Goal: Information Seeking & Learning: Find specific fact

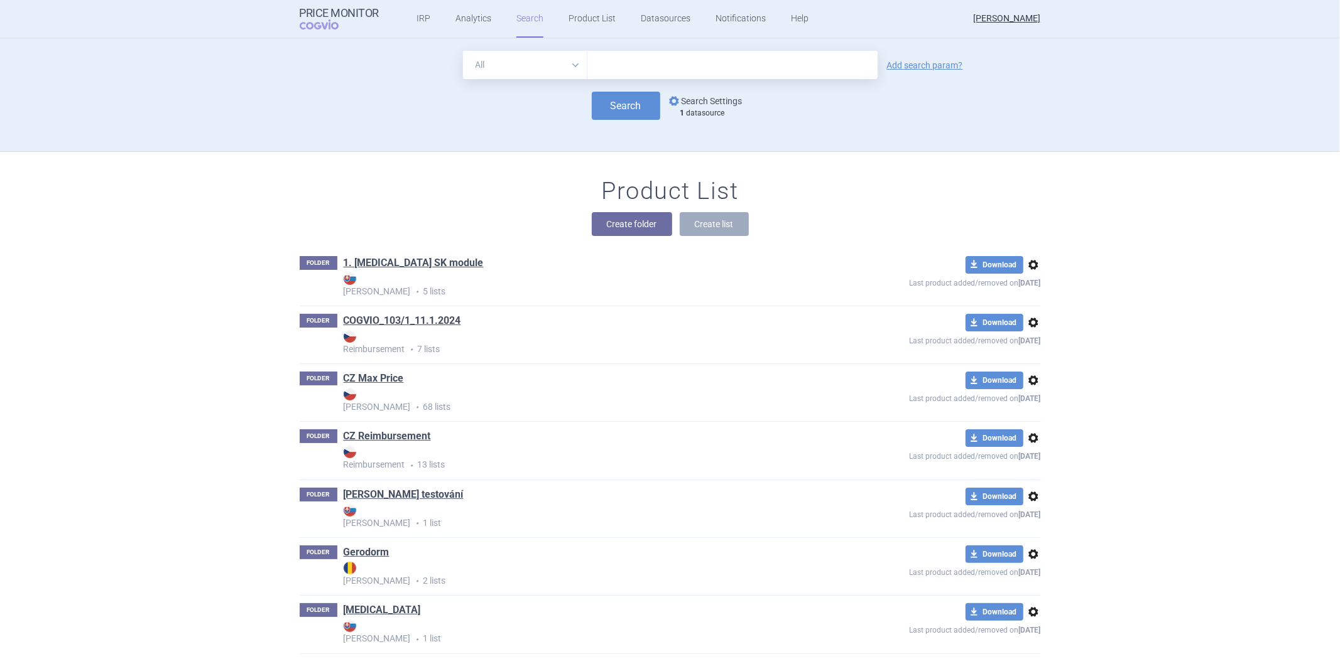
click at [675, 102] on link "options Search Settings" at bounding box center [704, 101] width 76 height 15
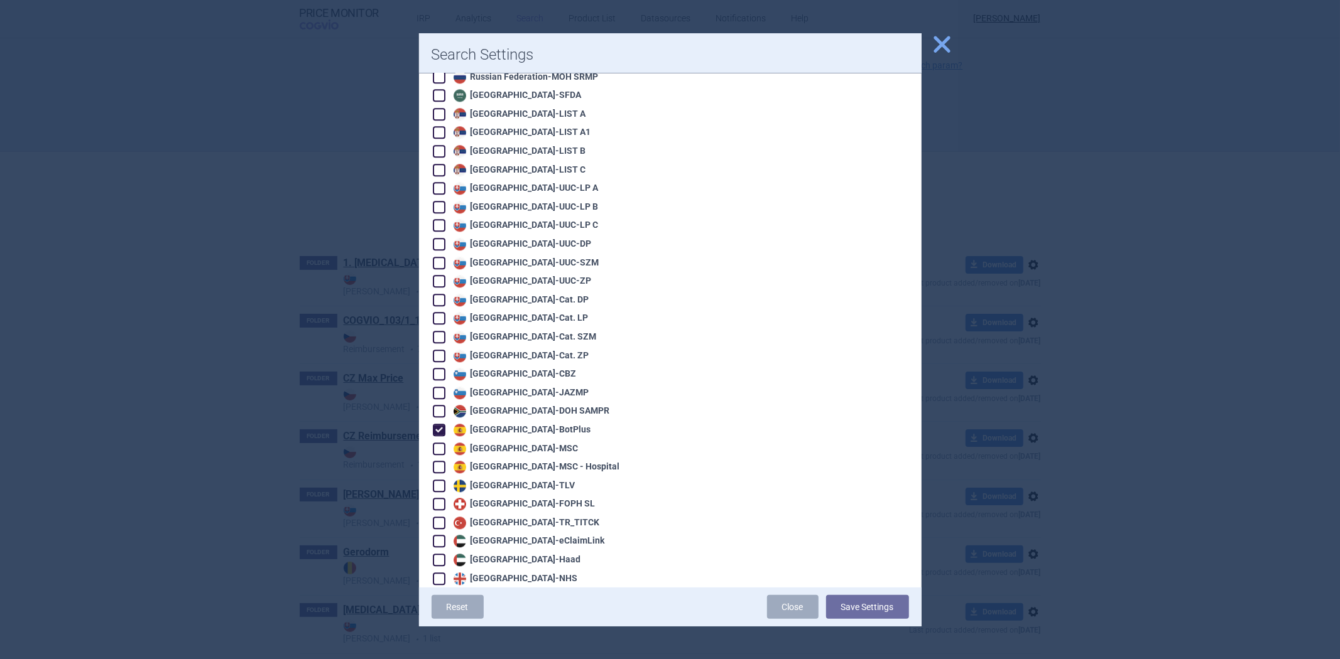
scroll to position [2623, 0]
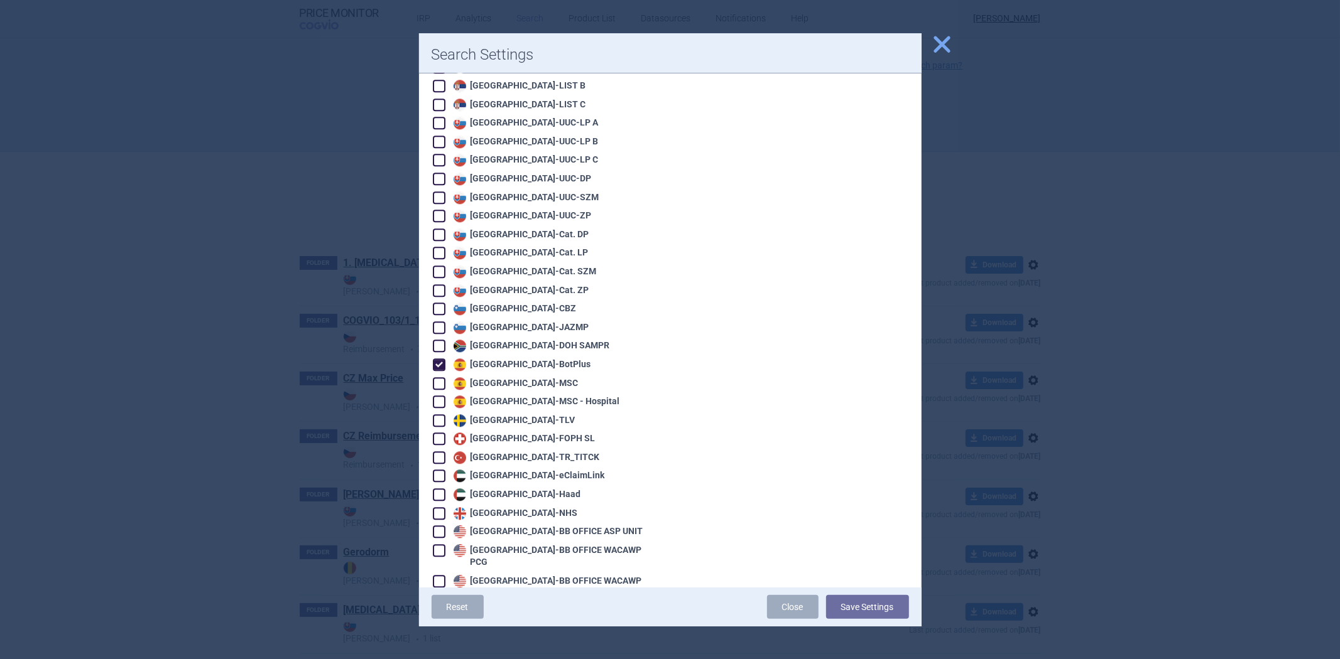
click at [487, 359] on div "Spain - BotPlus" at bounding box center [520, 365] width 141 height 13
checkbox input "false"
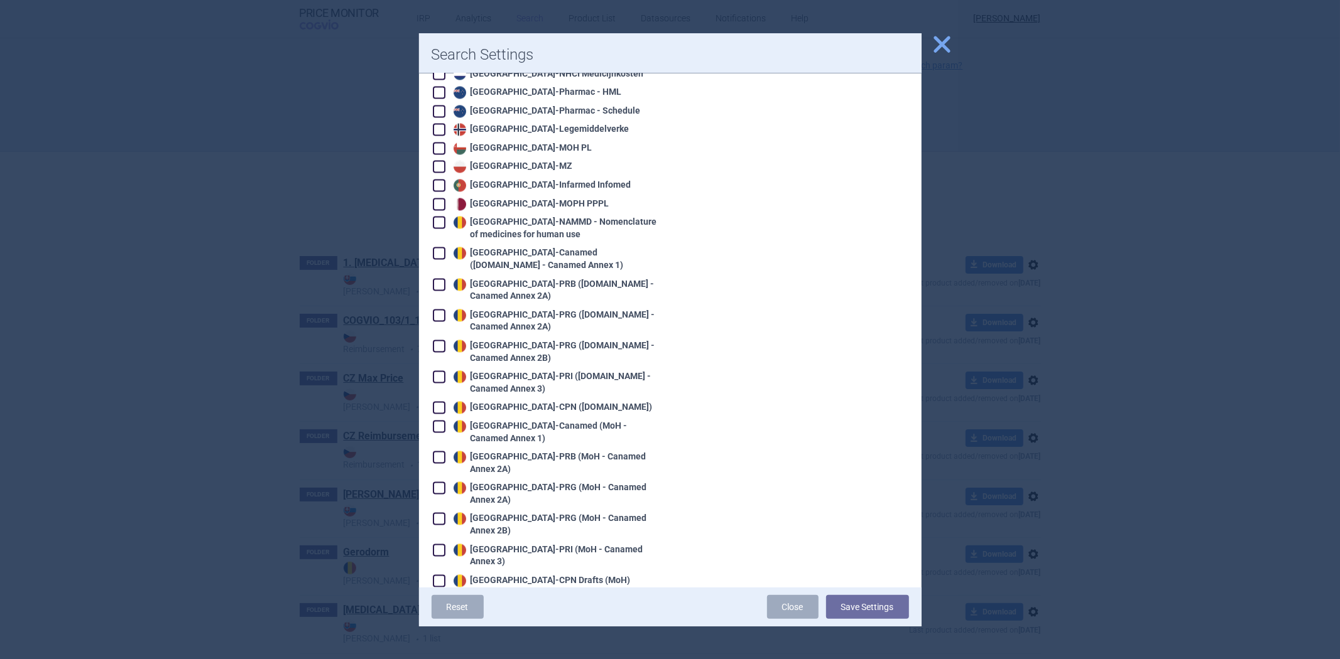
scroll to position [1785, 0]
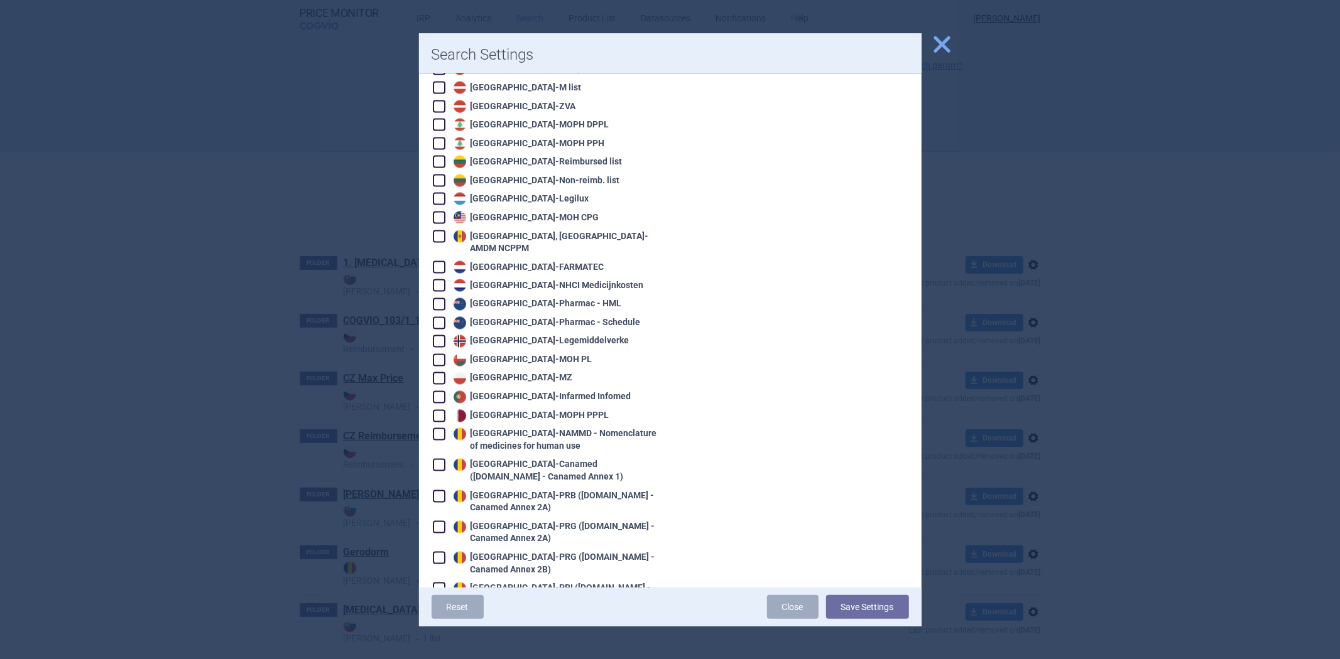
click at [506, 391] on div "Portugal - Infarmed Infomed" at bounding box center [540, 397] width 181 height 13
checkbox input "true"
click at [850, 600] on button "Save Settings" at bounding box center [867, 607] width 83 height 24
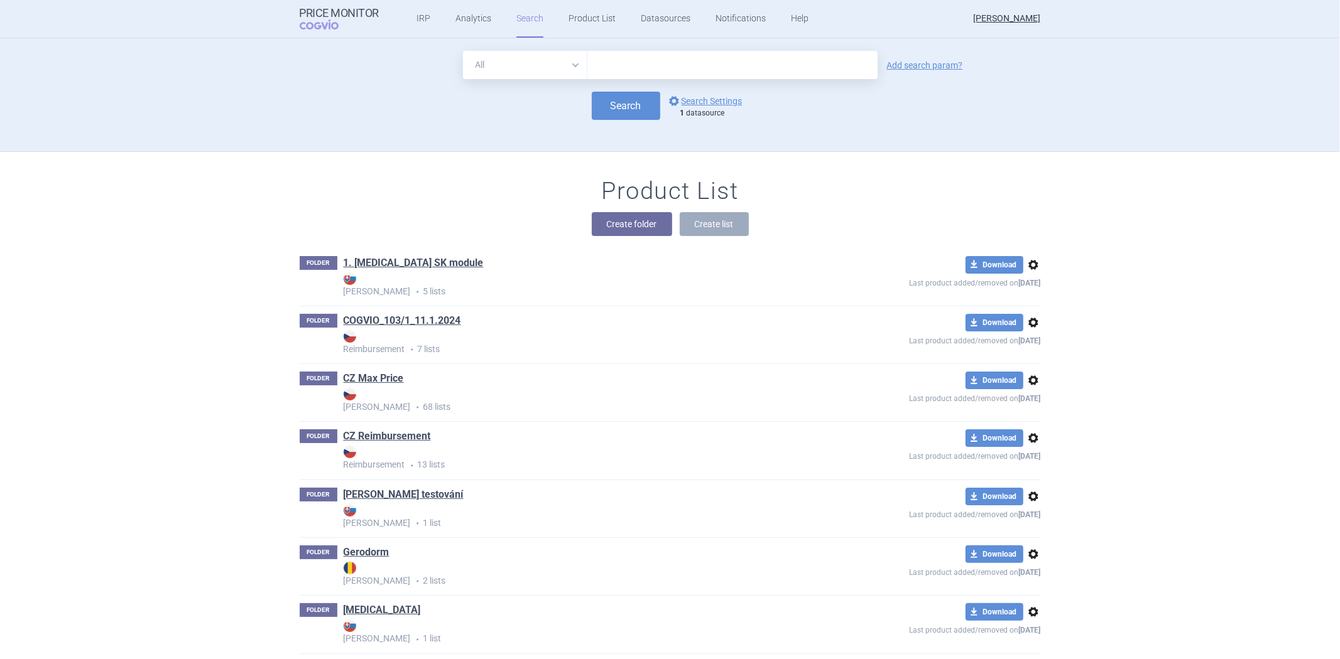
click at [592, 123] on div "All Brand Name ATC Company Active Substance Country Newer than Add search param…" at bounding box center [669, 101] width 791 height 100
click at [608, 119] on button "Search" at bounding box center [626, 106] width 68 height 28
click at [716, 98] on link "options Search Settings" at bounding box center [704, 101] width 76 height 15
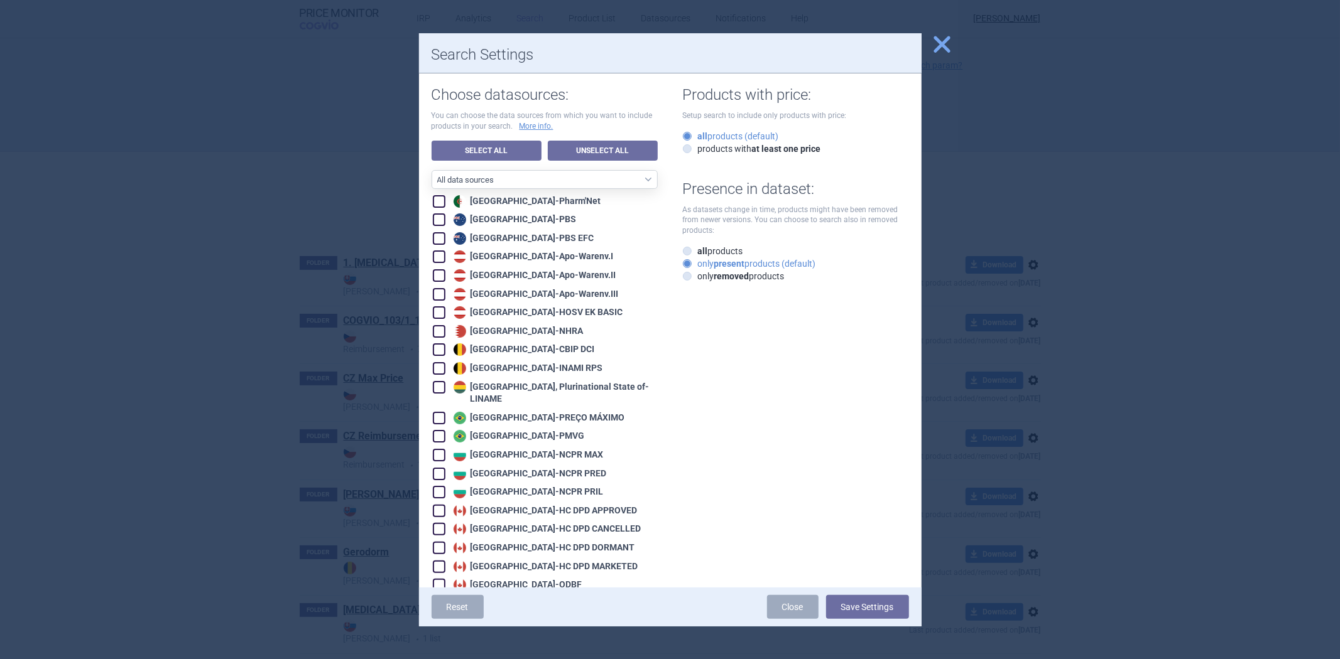
drag, startPoint x: 255, startPoint y: 208, endPoint x: 455, endPoint y: 158, distance: 206.5
click at [259, 203] on div at bounding box center [670, 329] width 1340 height 659
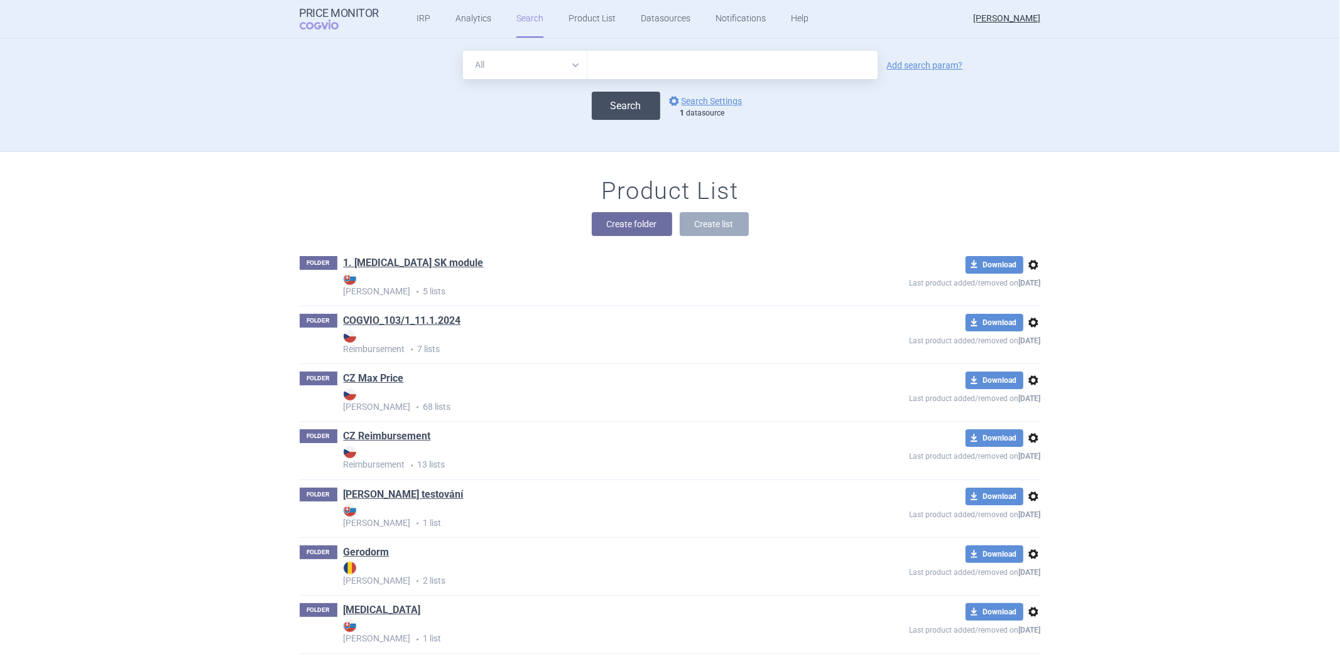
click at [598, 113] on button "Search" at bounding box center [626, 106] width 68 height 28
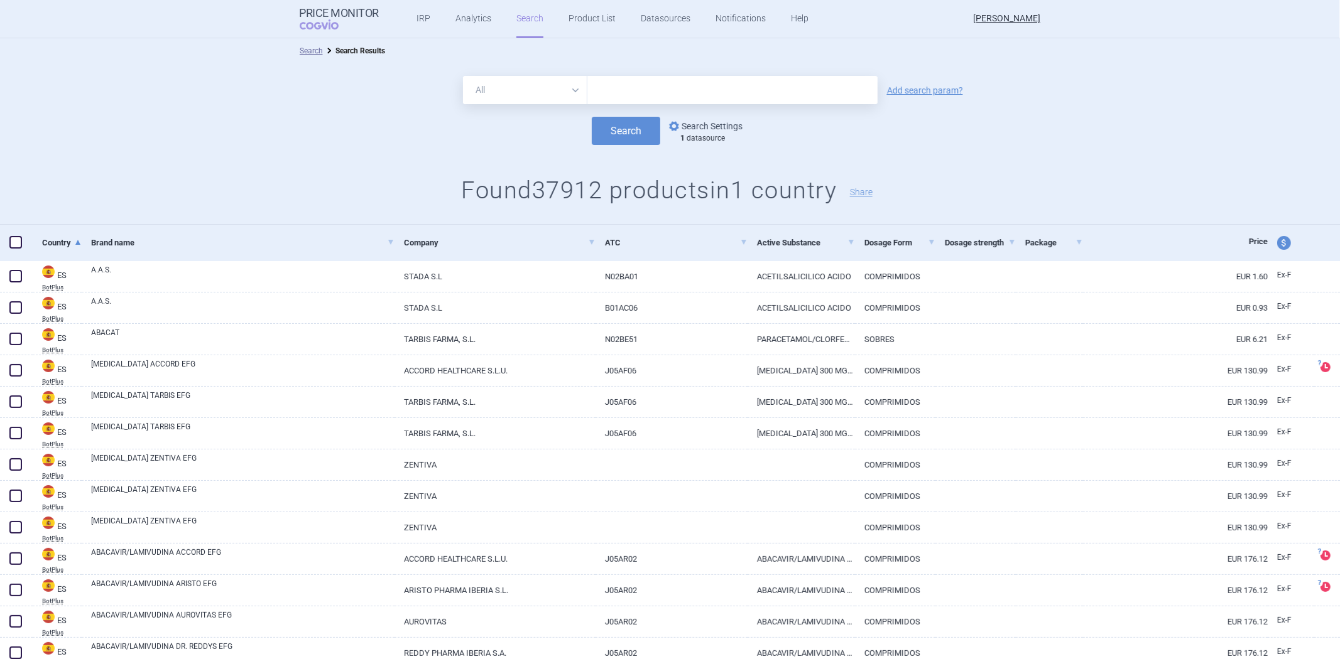
click at [698, 122] on link "options Search Settings" at bounding box center [704, 126] width 76 height 15
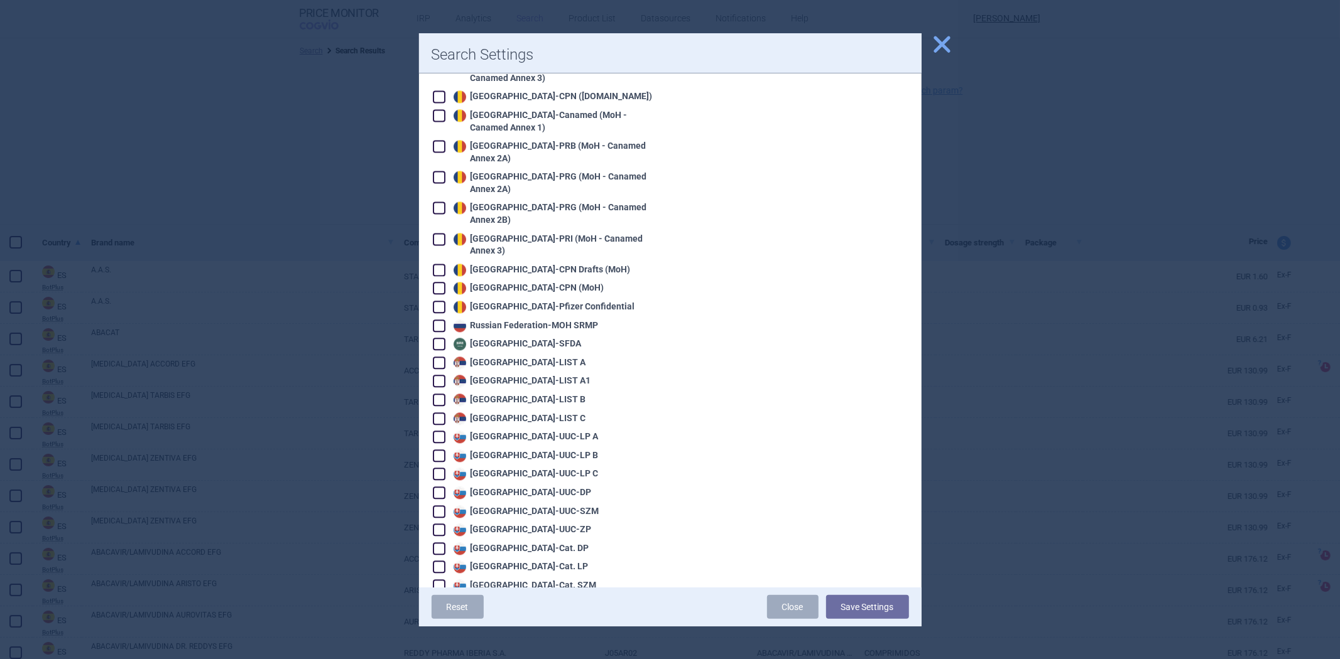
scroll to position [2623, 0]
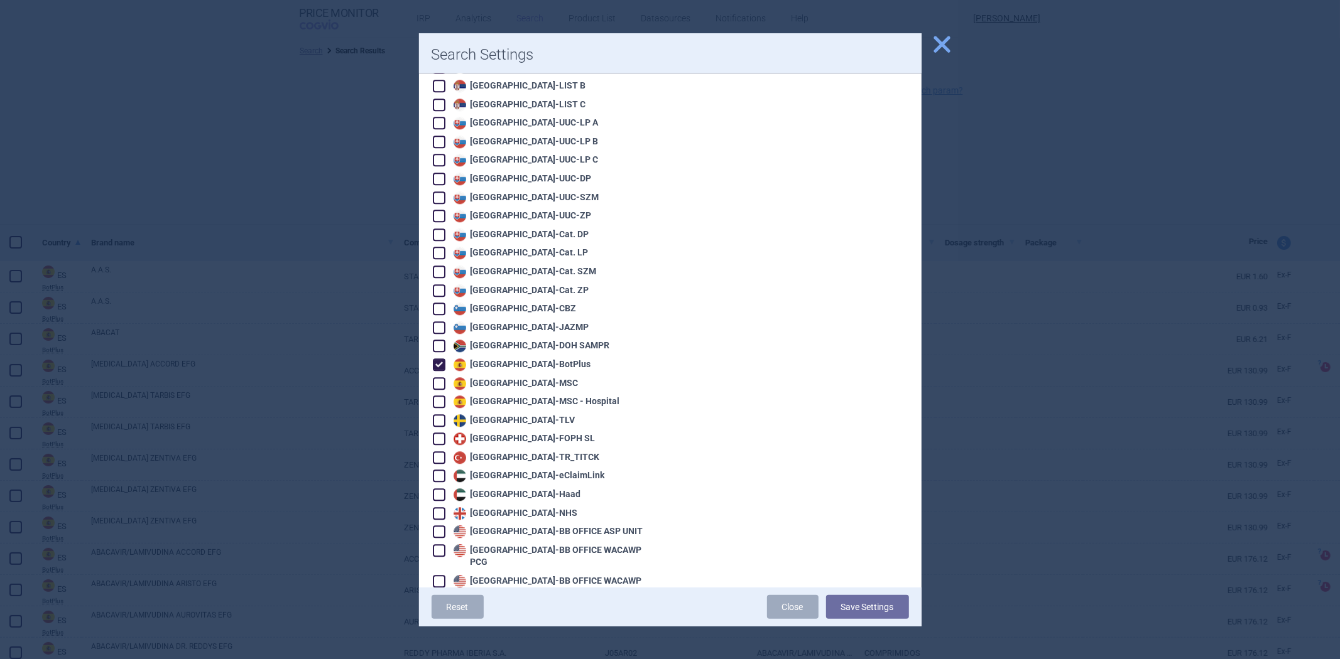
click at [511, 359] on div "Spain - BotPlus" at bounding box center [520, 365] width 141 height 13
checkbox input "false"
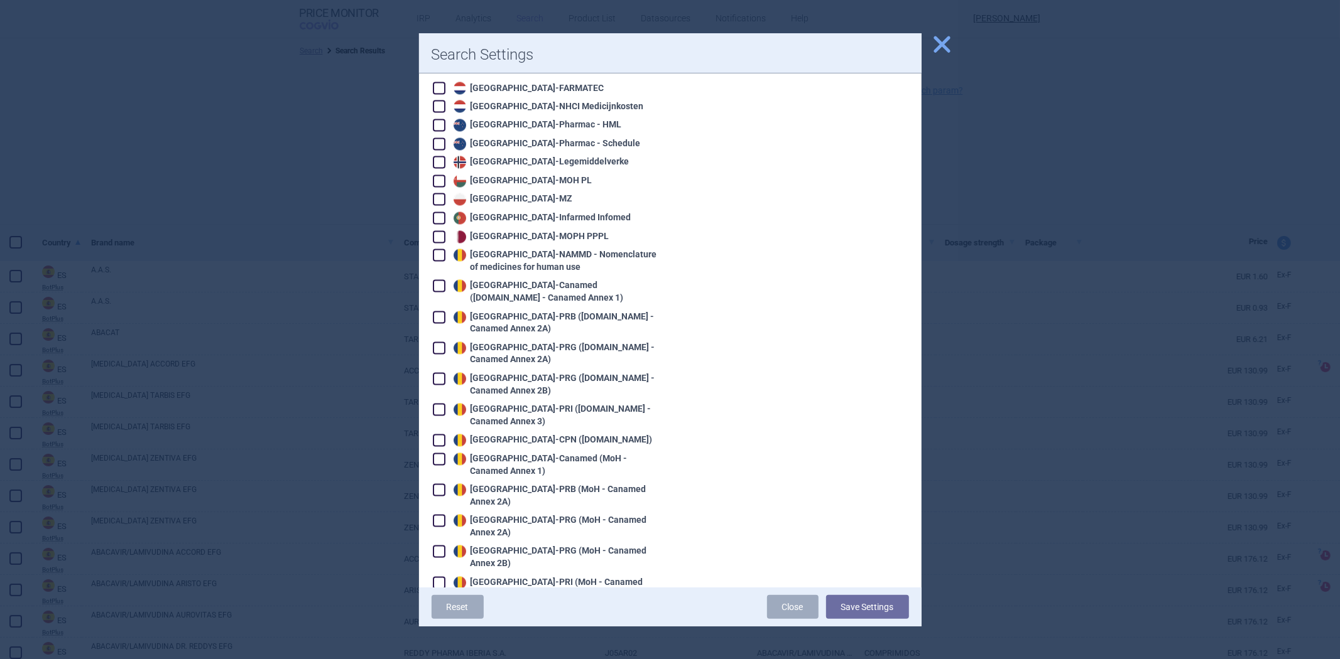
scroll to position [1855, 0]
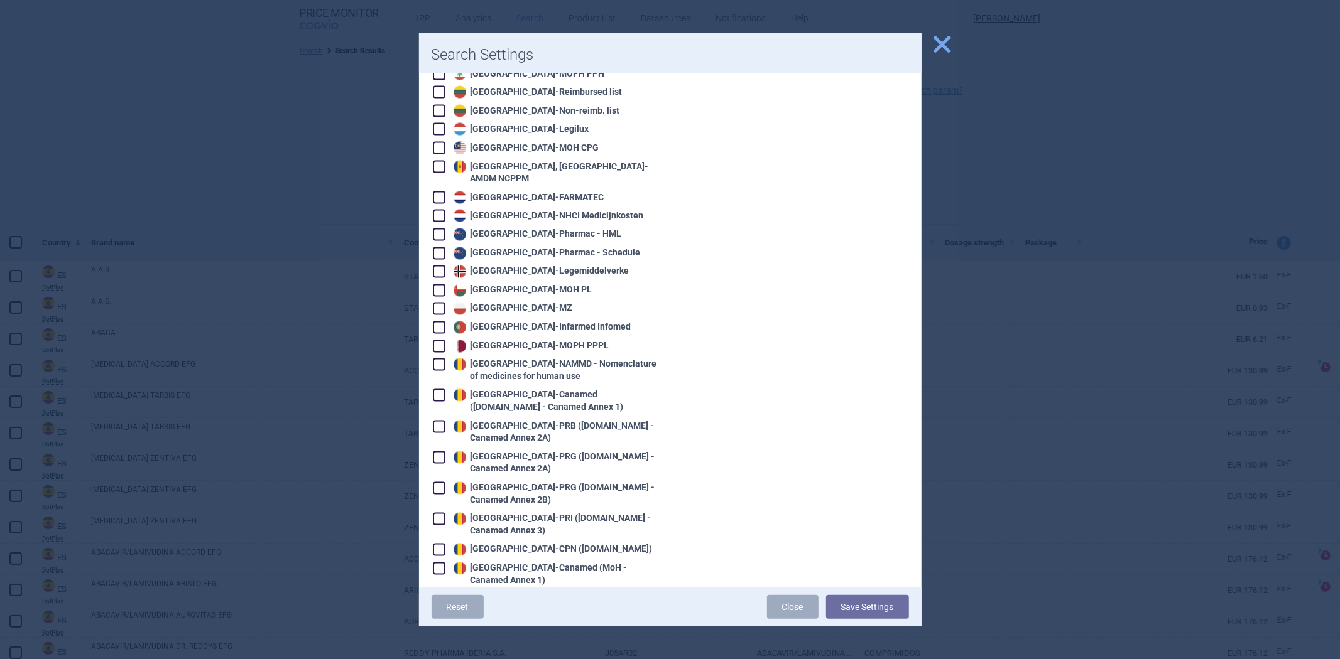
click at [545, 320] on div "Portugal - Infarmed Infomed" at bounding box center [545, 327] width 225 height 14
click at [563, 322] on div "Portugal - Infarmed Infomed" at bounding box center [540, 328] width 181 height 13
checkbox input "true"
click at [865, 604] on button "Save Settings" at bounding box center [867, 607] width 83 height 24
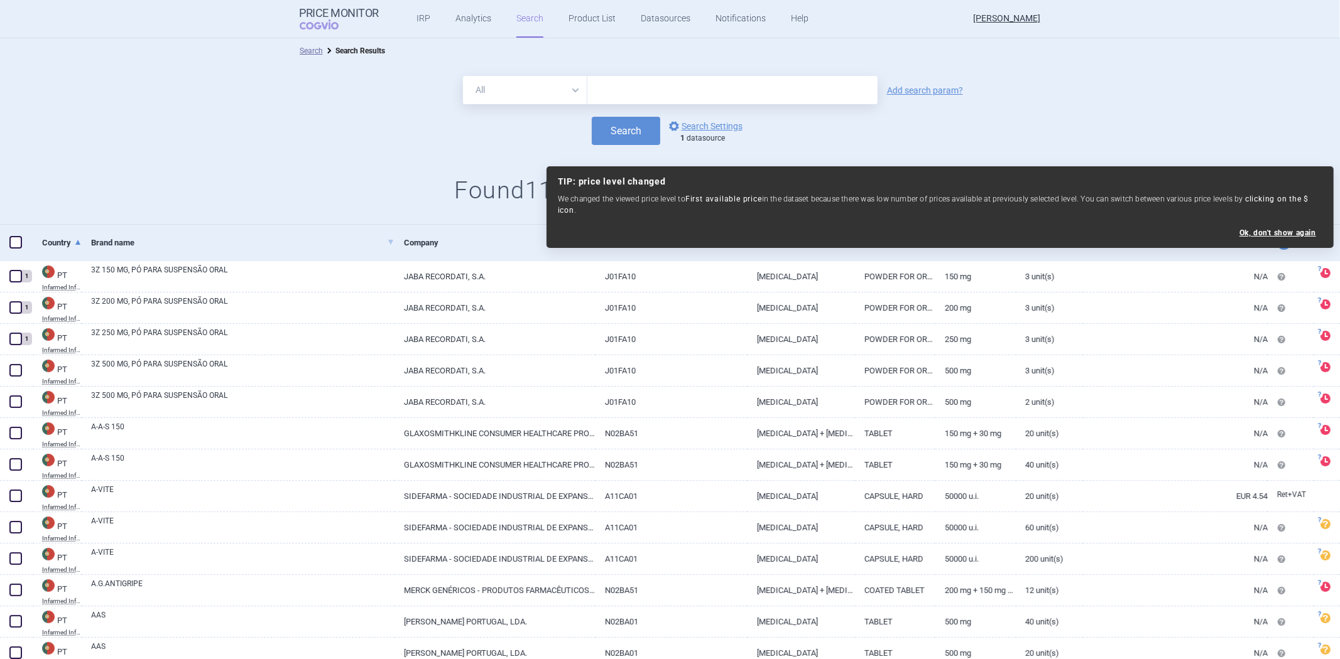
click at [857, 134] on div "Search options Search Settings 1 datasource" at bounding box center [670, 131] width 1340 height 28
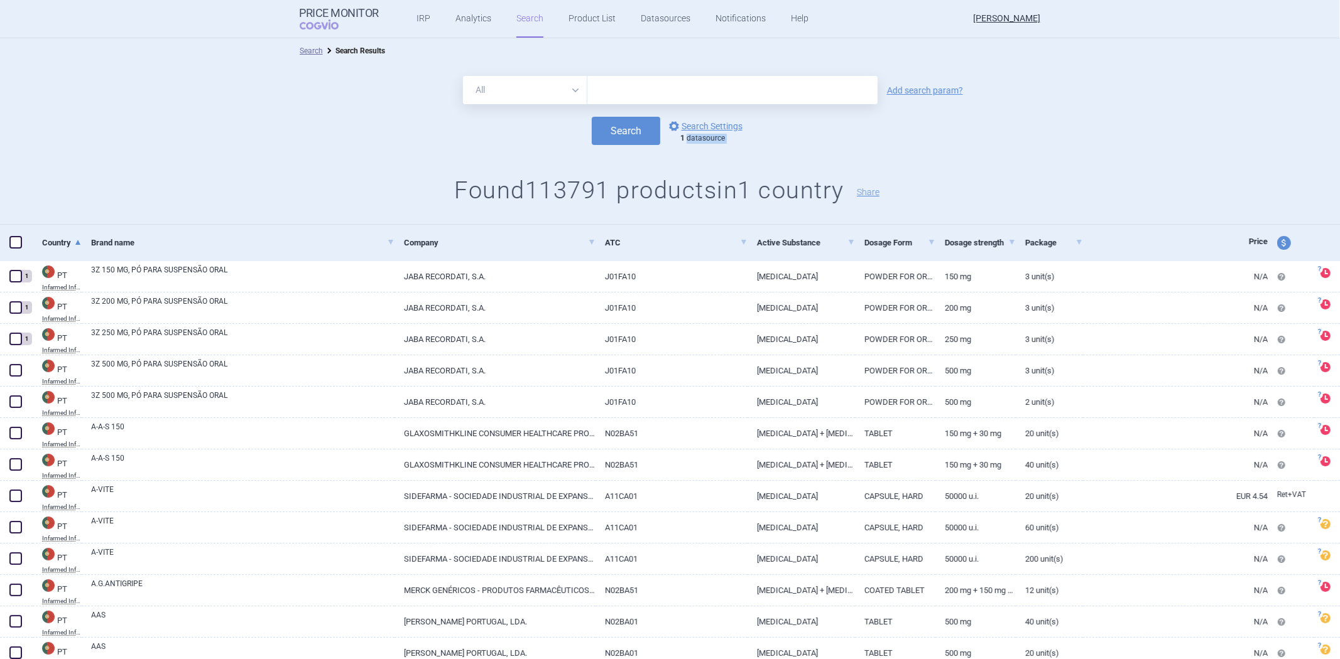
click at [857, 134] on div "Search options Search Settings 1 datasource" at bounding box center [670, 131] width 1340 height 28
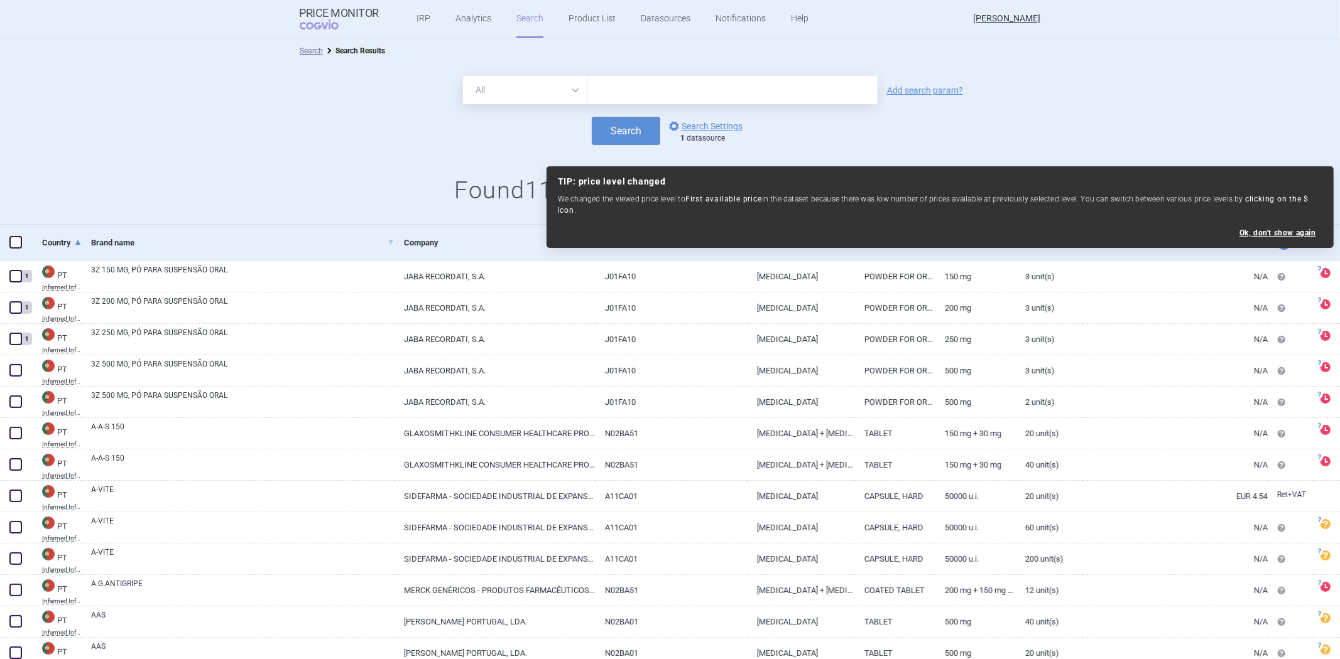
click at [732, 100] on input "text" at bounding box center [732, 90] width 290 height 28
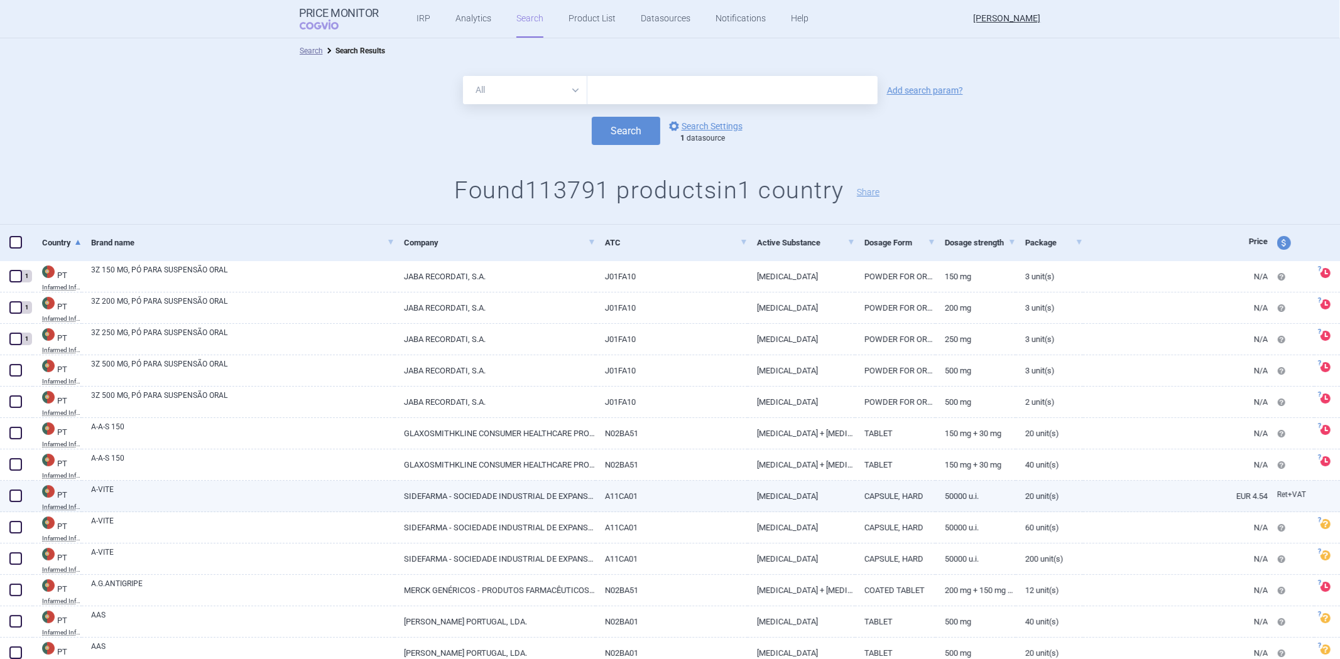
click at [776, 500] on link "RETINOL" at bounding box center [800, 496] width 107 height 31
select select "EUR"
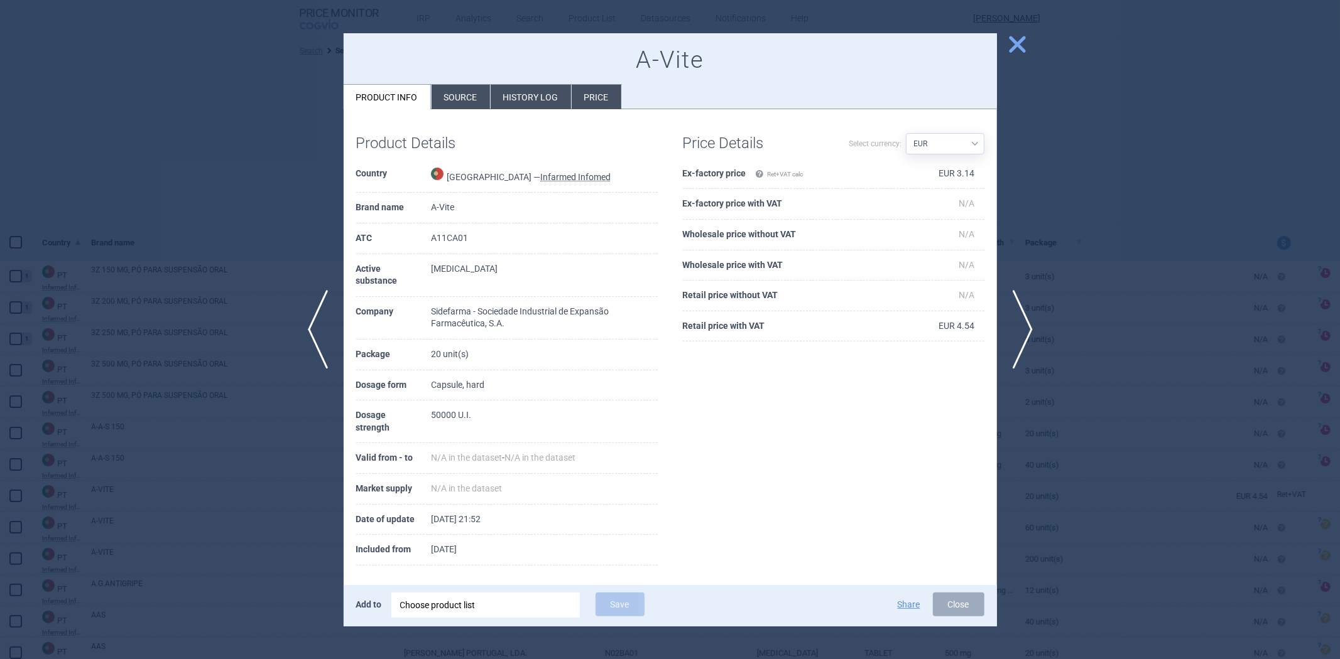
click at [469, 92] on li "Source" at bounding box center [460, 97] width 58 height 24
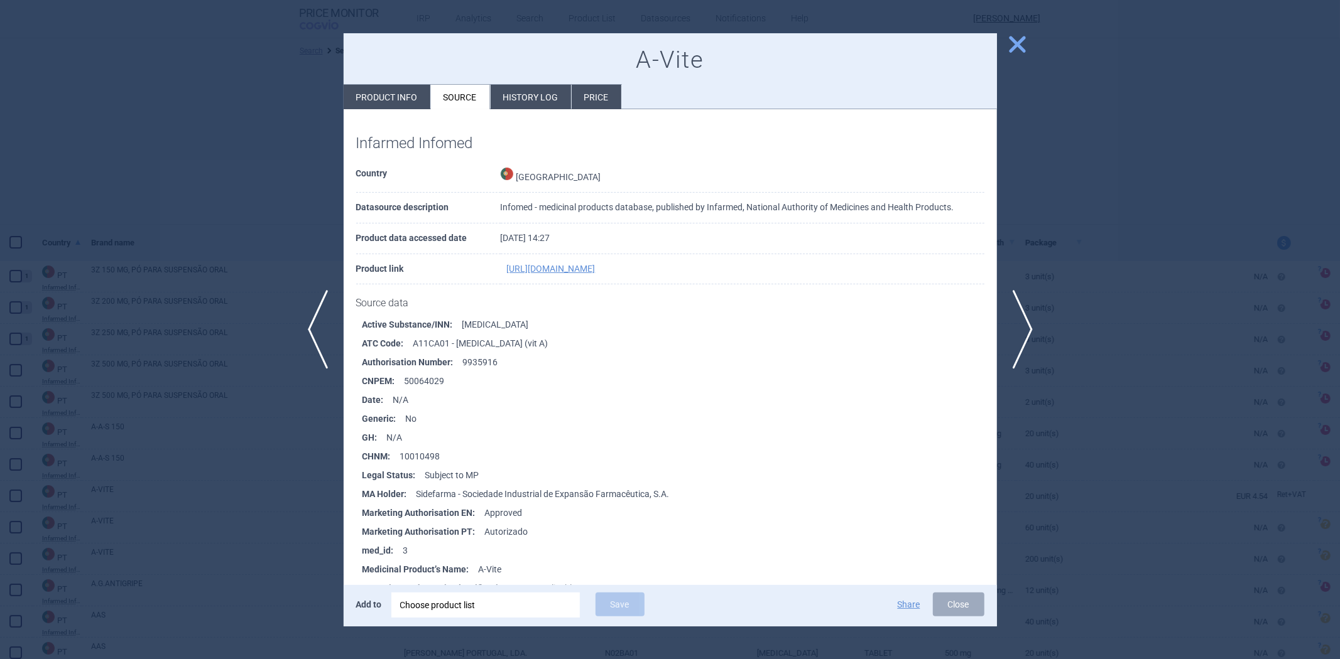
click at [519, 92] on li "History log" at bounding box center [530, 97] width 80 height 24
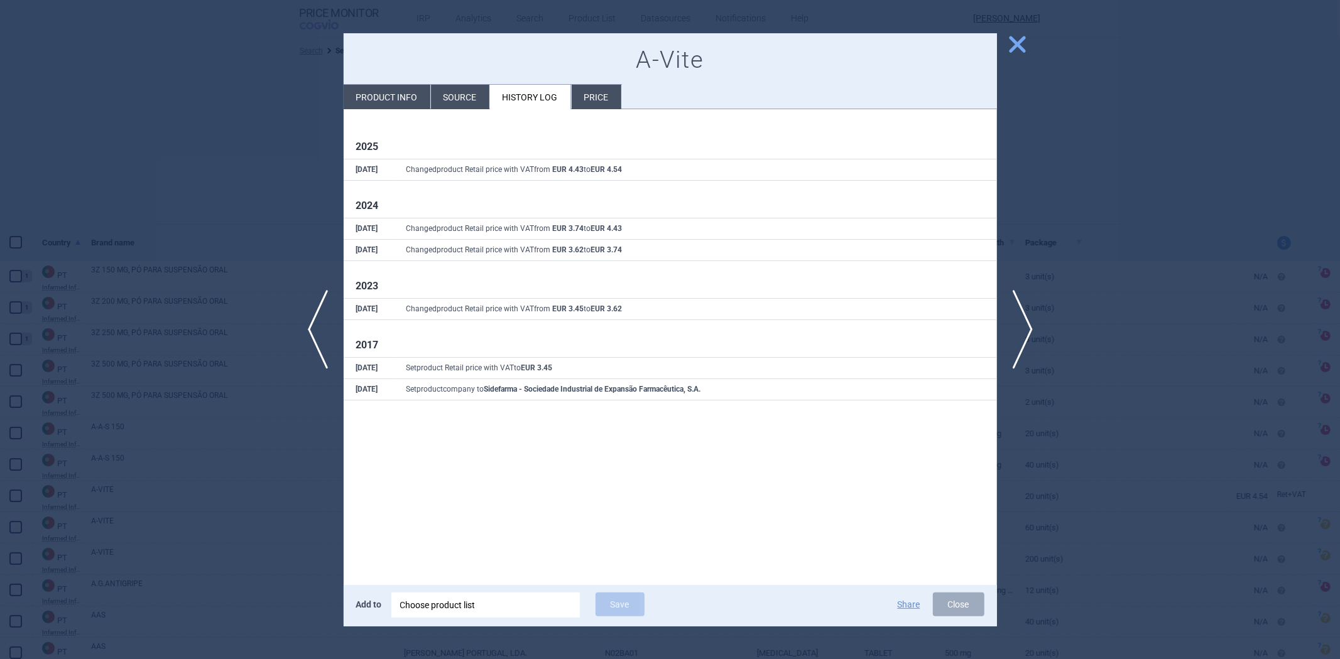
click at [215, 118] on div at bounding box center [670, 329] width 1340 height 659
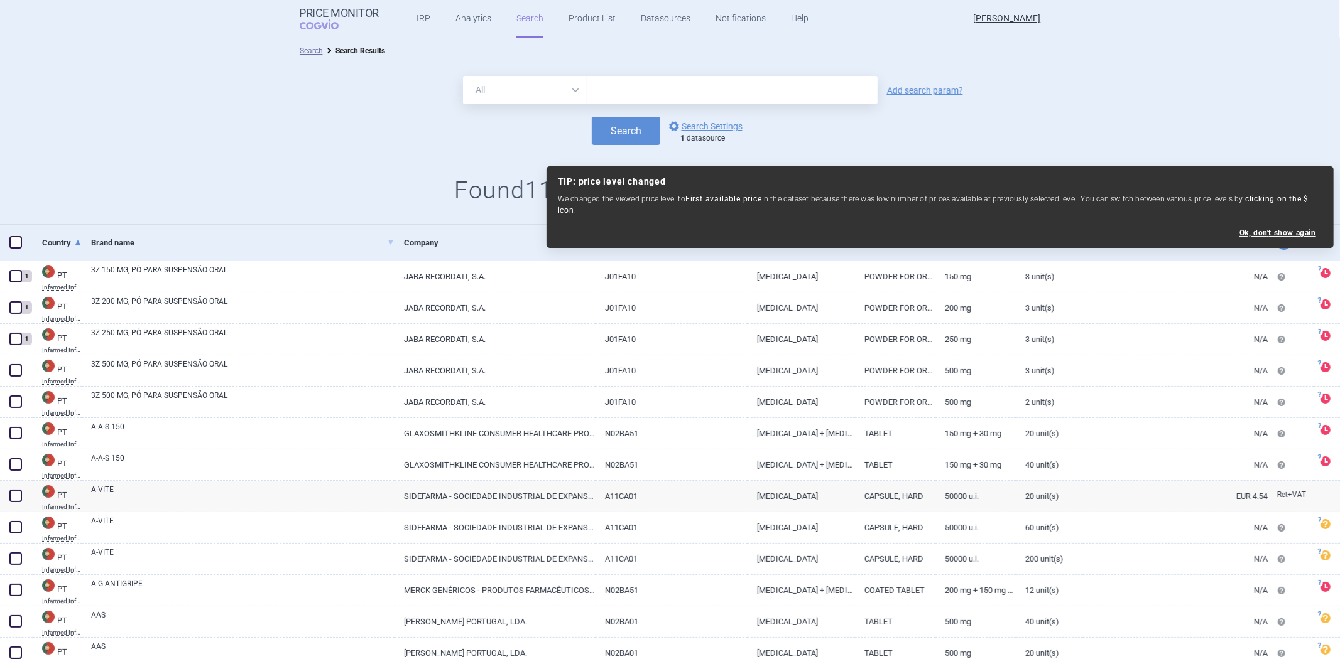
click at [620, 79] on input "text" at bounding box center [732, 90] width 290 height 28
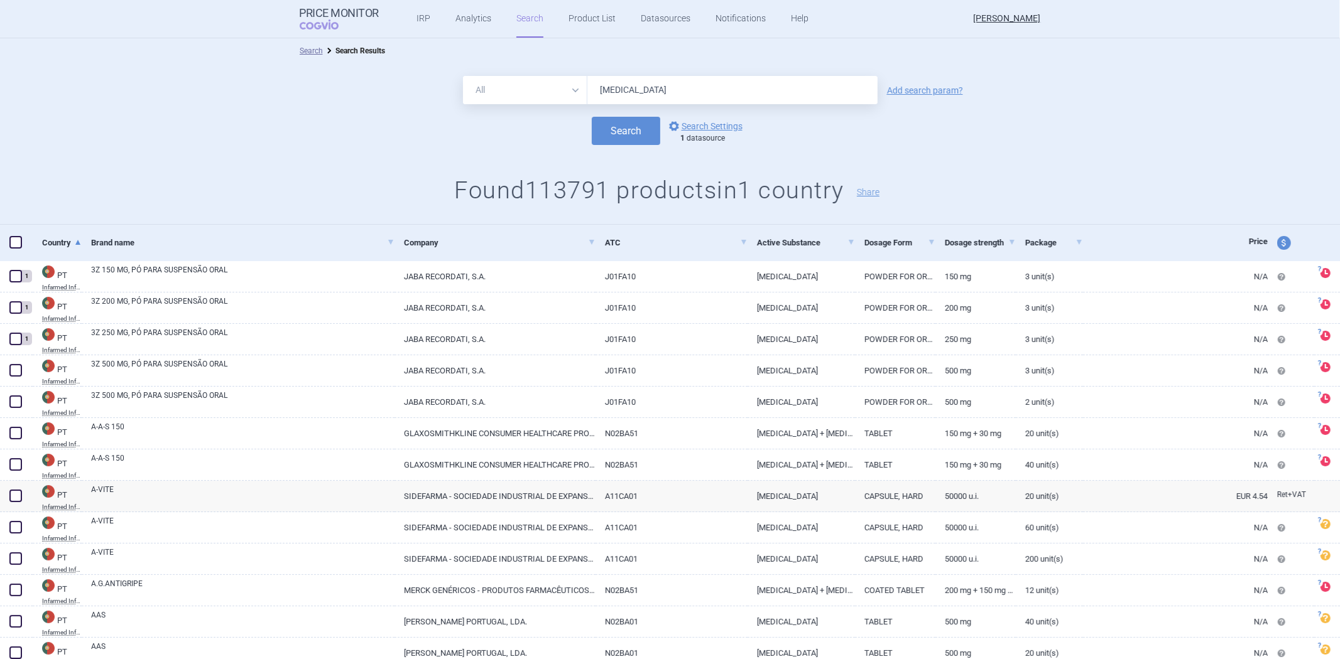
type input "tepezza"
click at [592, 117] on button "Search" at bounding box center [626, 131] width 68 height 28
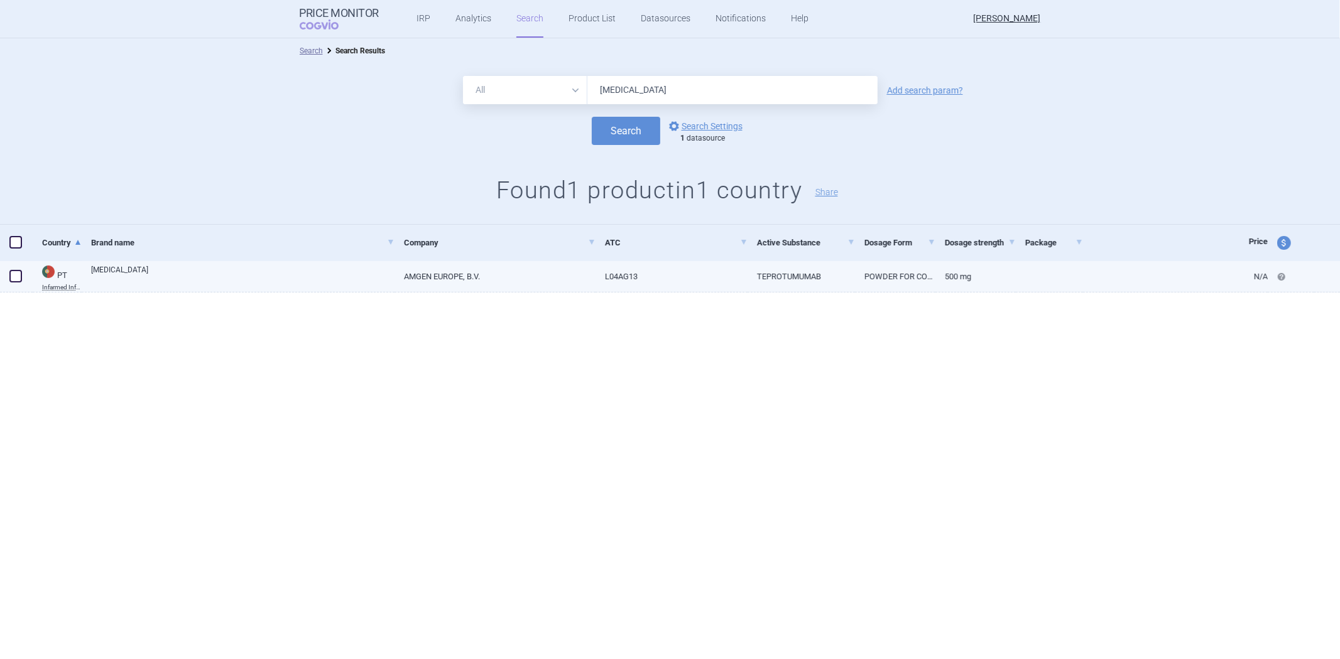
click at [519, 273] on link "AMGEN EUROPE, B.V." at bounding box center [494, 276] width 201 height 31
select select "EUR"
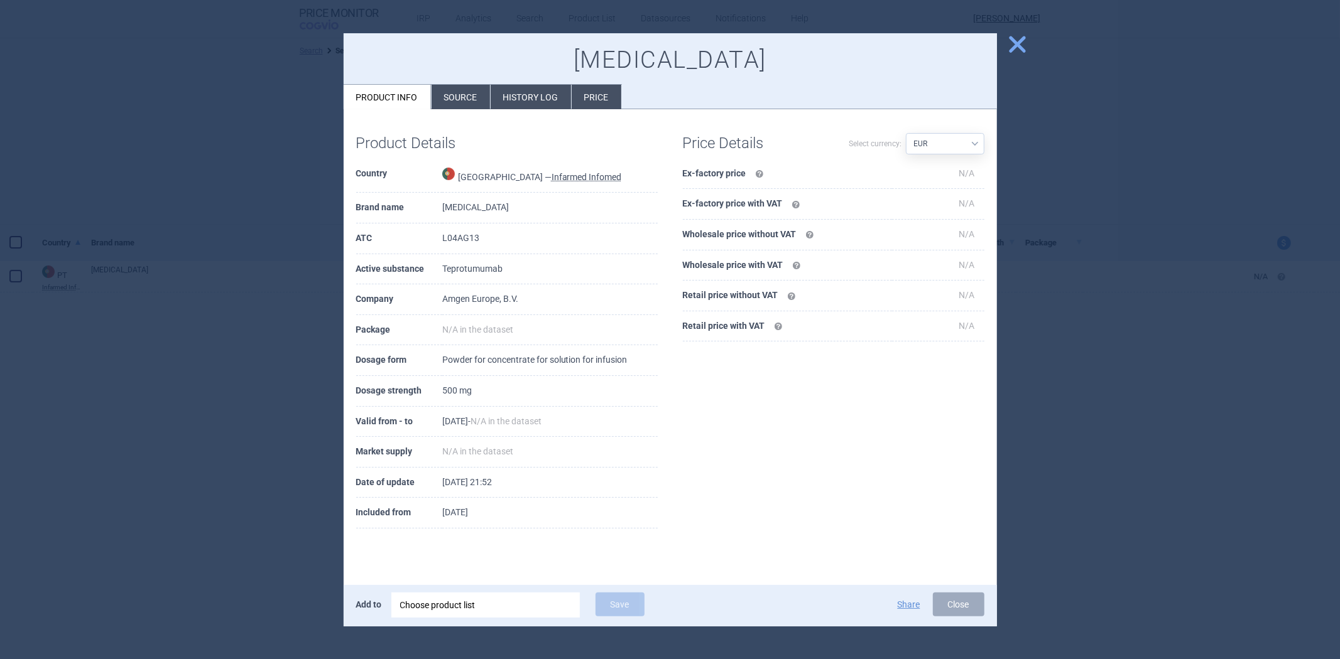
click at [485, 95] on li "Source" at bounding box center [460, 97] width 58 height 24
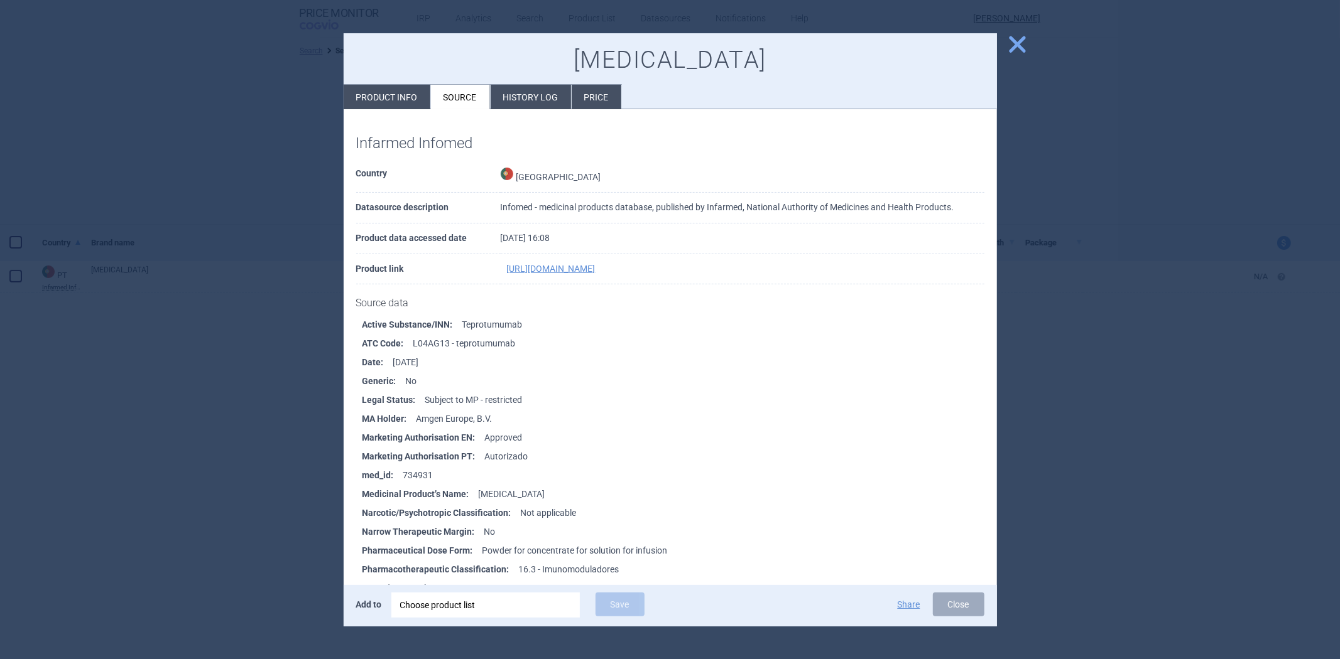
click at [501, 95] on li "History log" at bounding box center [530, 97] width 80 height 24
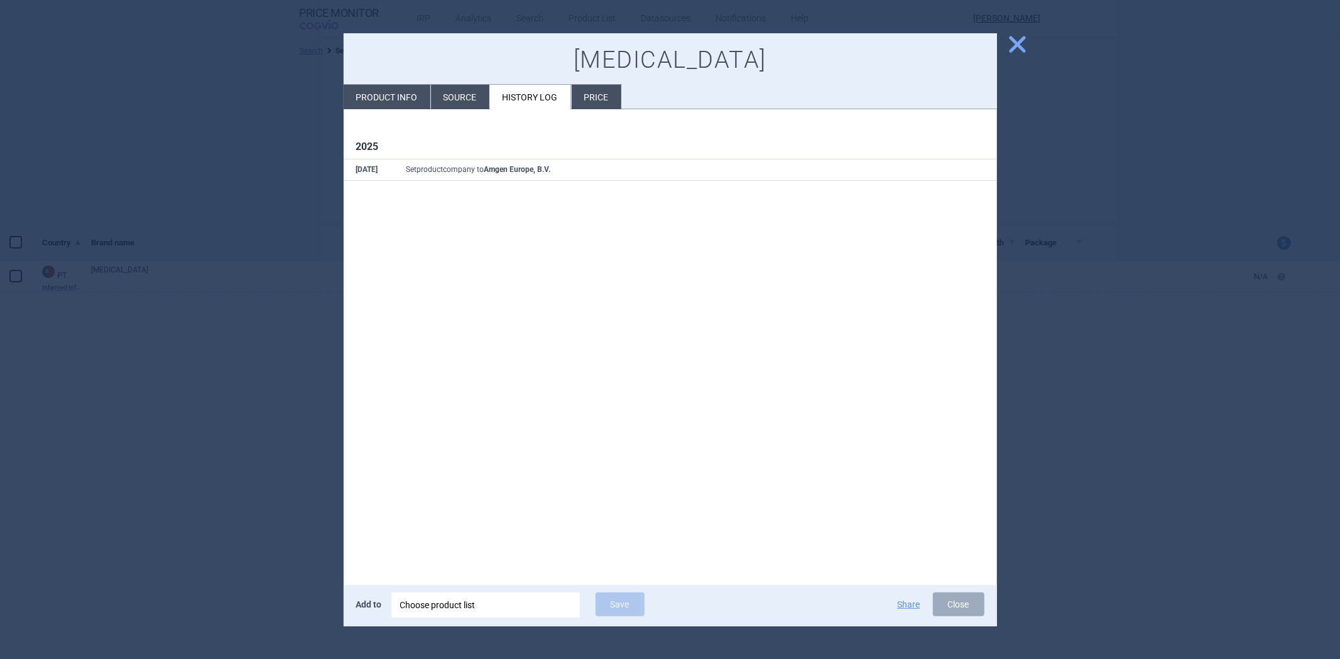
click at [1022, 109] on div at bounding box center [670, 329] width 1340 height 659
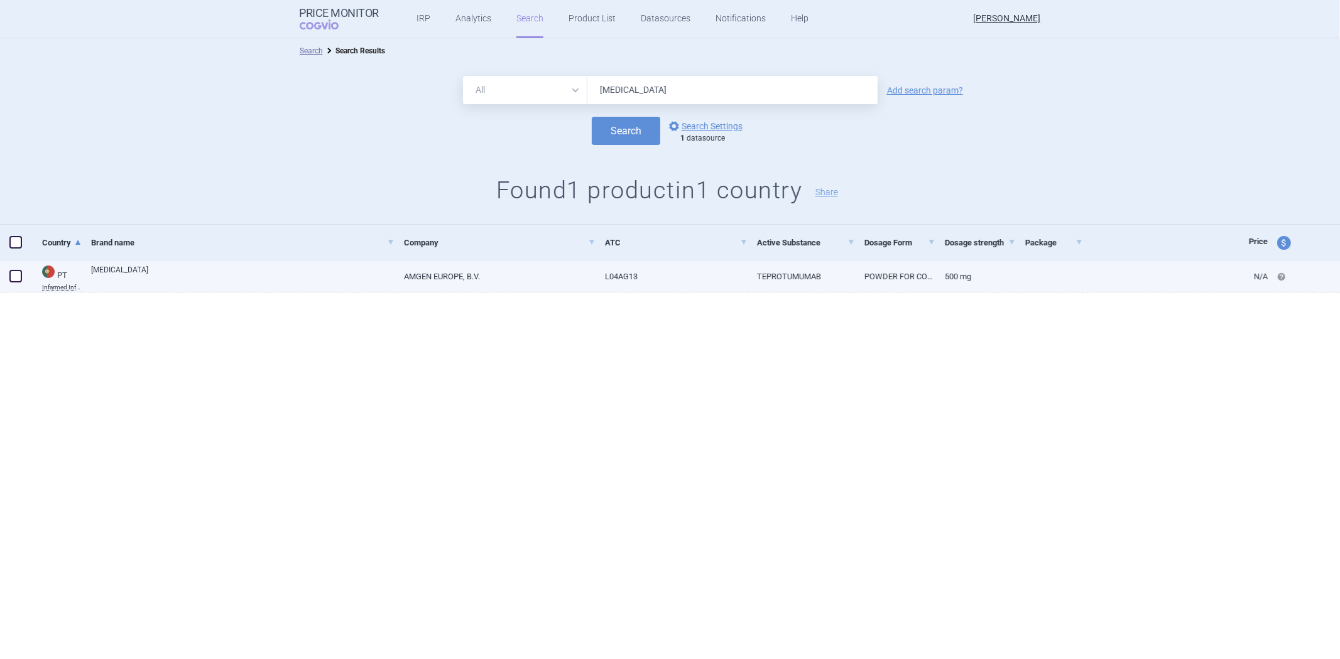
click at [1257, 272] on link "N/A" at bounding box center [1175, 276] width 185 height 31
select select "EUR"
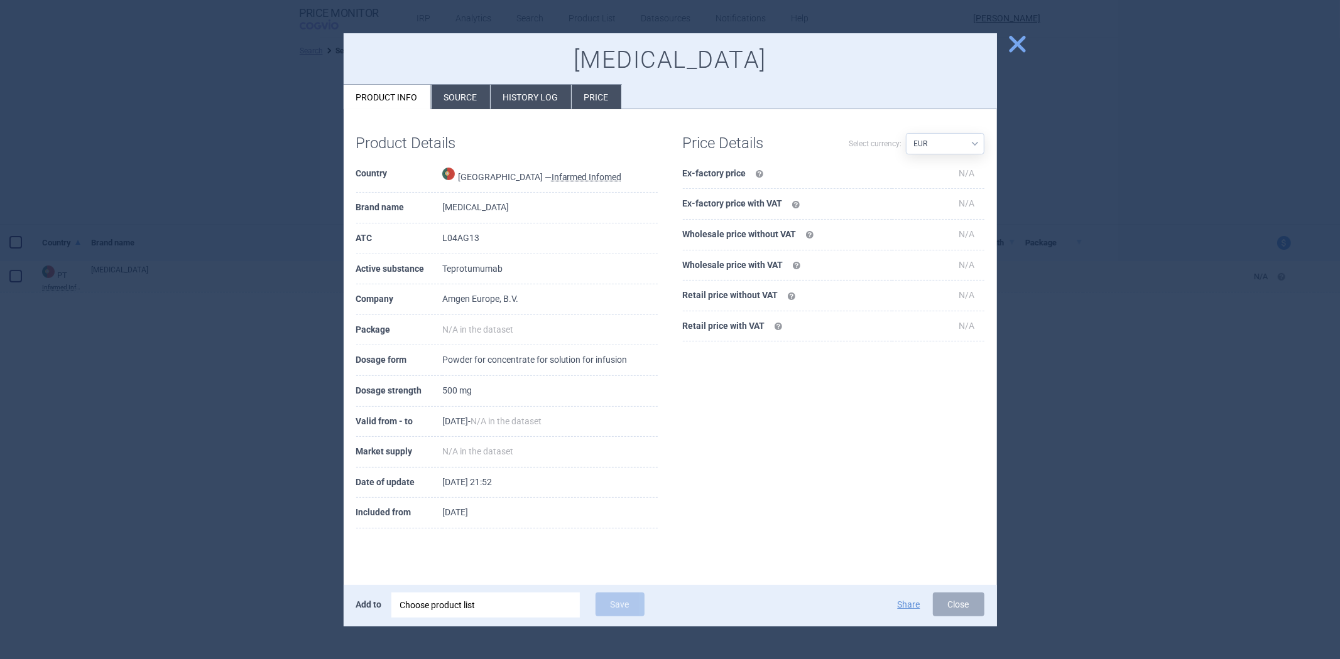
click at [1016, 48] on span "close" at bounding box center [1017, 44] width 22 height 22
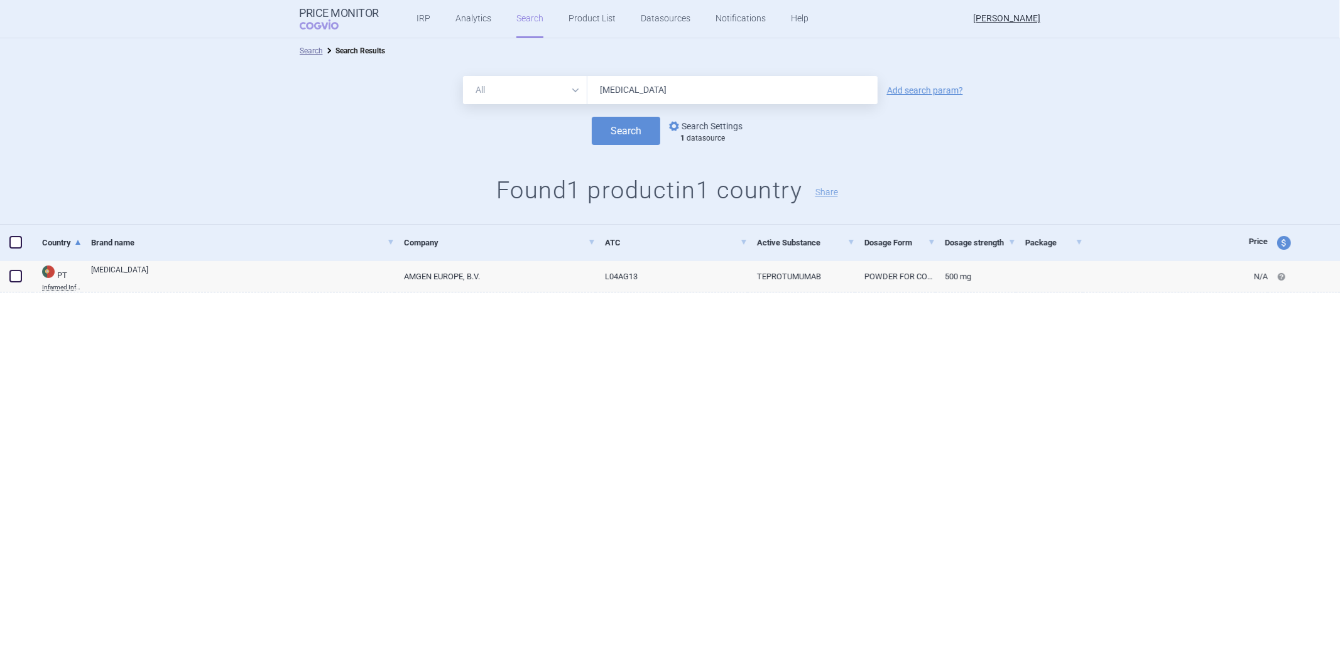
click at [725, 127] on link "options Search Settings" at bounding box center [704, 126] width 76 height 15
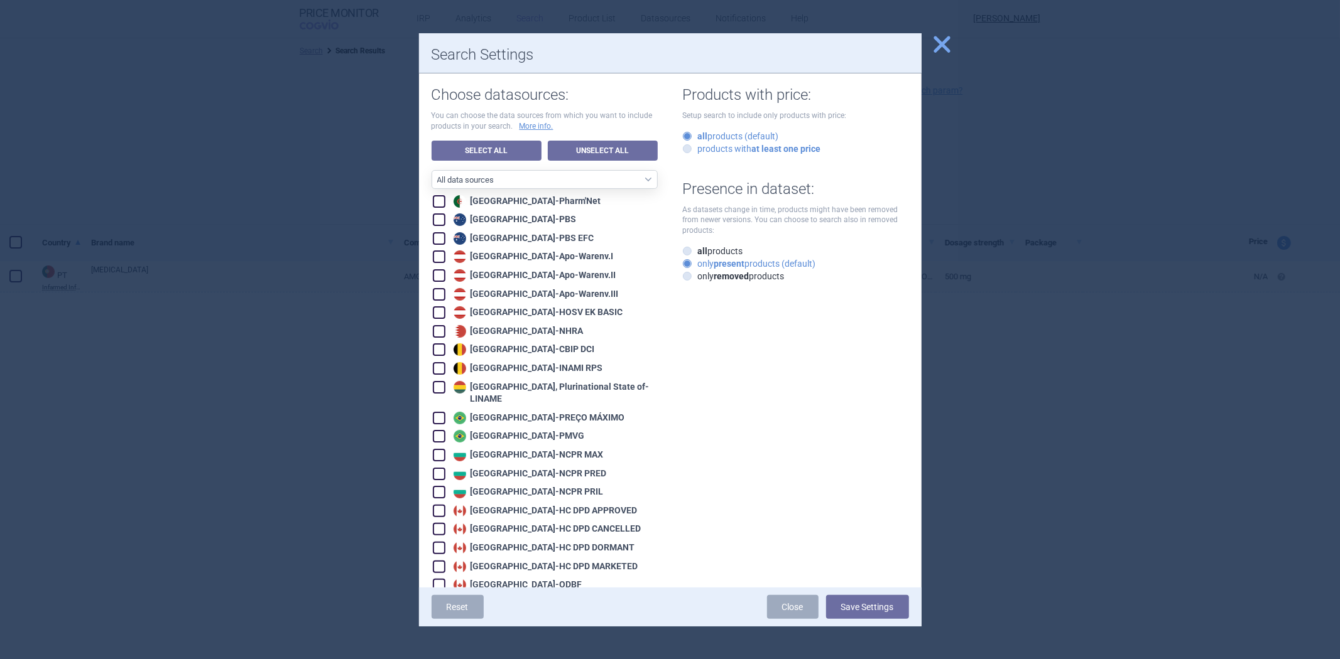
click at [798, 146] on strong "at least one price" at bounding box center [786, 149] width 69 height 10
click at [696, 146] on input "products with at least one price" at bounding box center [689, 149] width 13 height 13
radio input "true"
click at [867, 612] on button "Save Settings" at bounding box center [867, 607] width 83 height 24
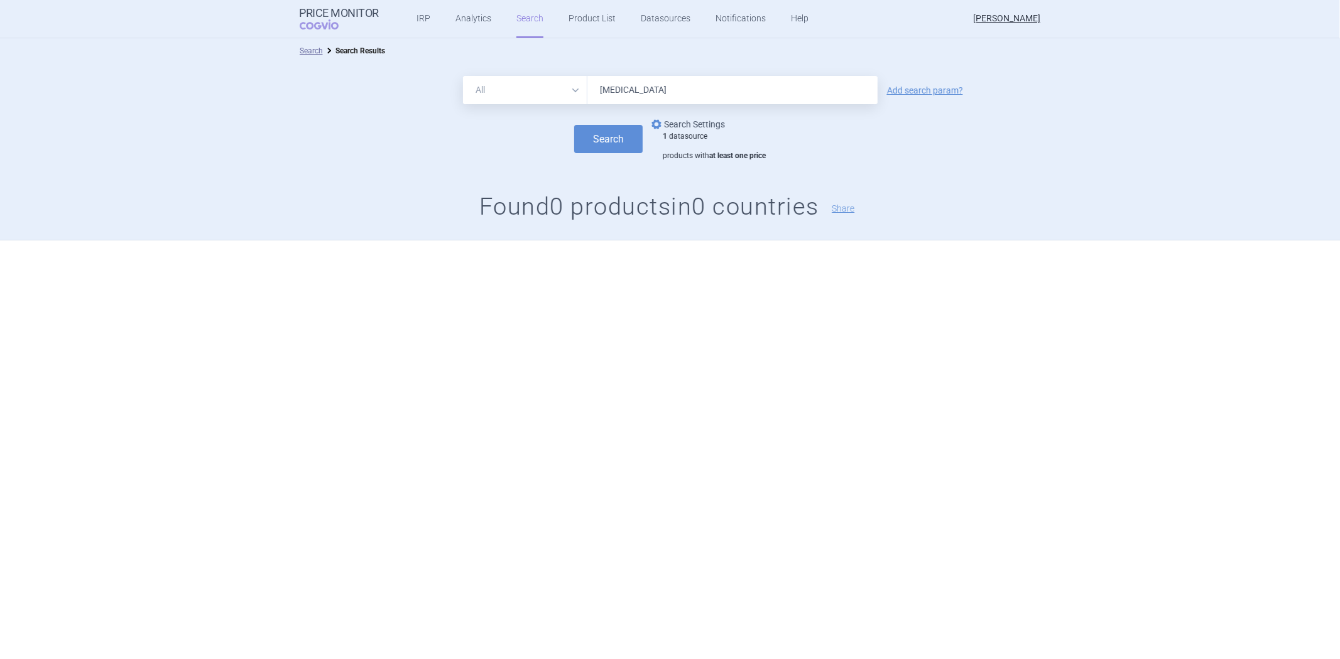
click at [698, 127] on link "options Search Settings" at bounding box center [687, 124] width 76 height 15
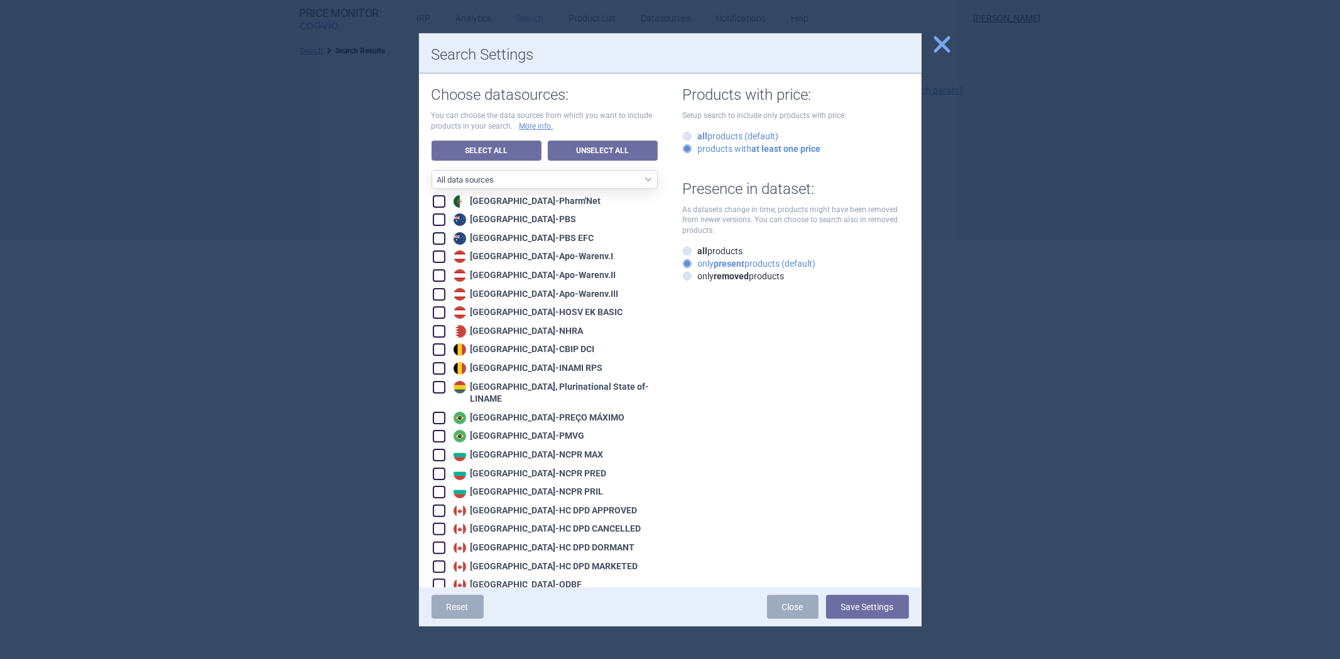
click at [741, 135] on label "all products (default)" at bounding box center [731, 136] width 96 height 13
click at [696, 135] on input "all products (default)" at bounding box center [689, 137] width 13 height 13
radio input "true"
click at [889, 602] on button "Save Settings" at bounding box center [867, 607] width 83 height 24
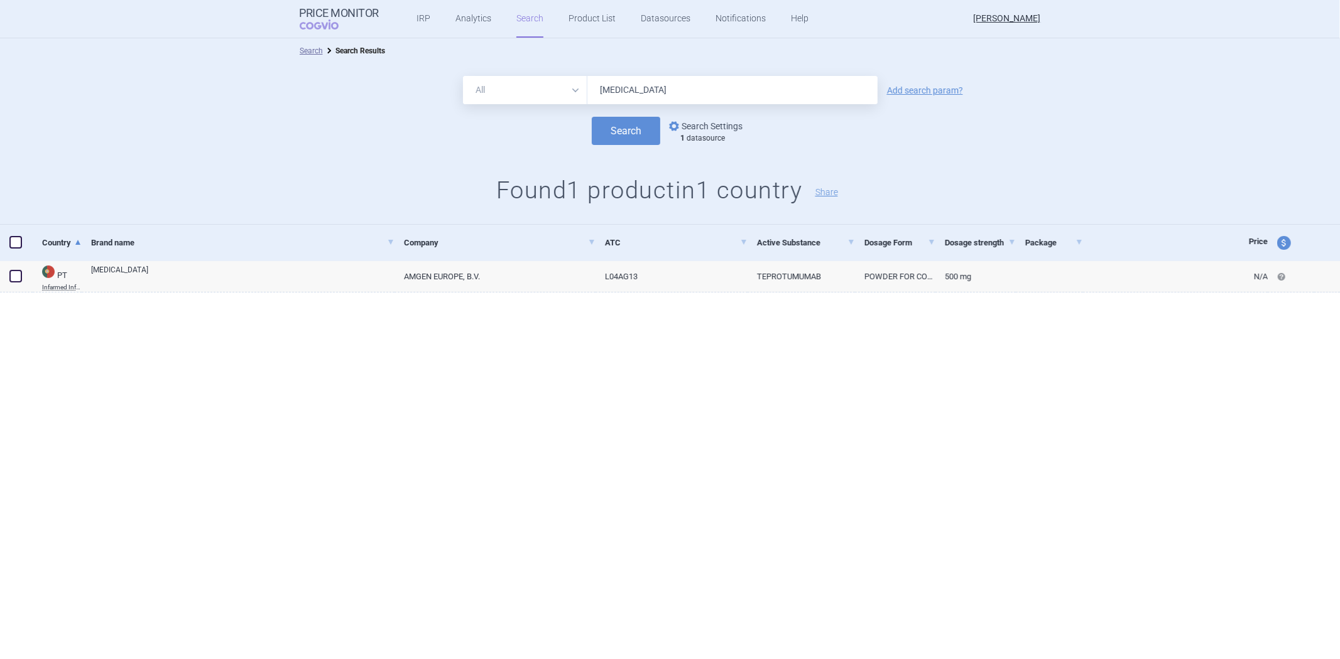
click at [718, 119] on link "options Search Settings" at bounding box center [704, 126] width 76 height 15
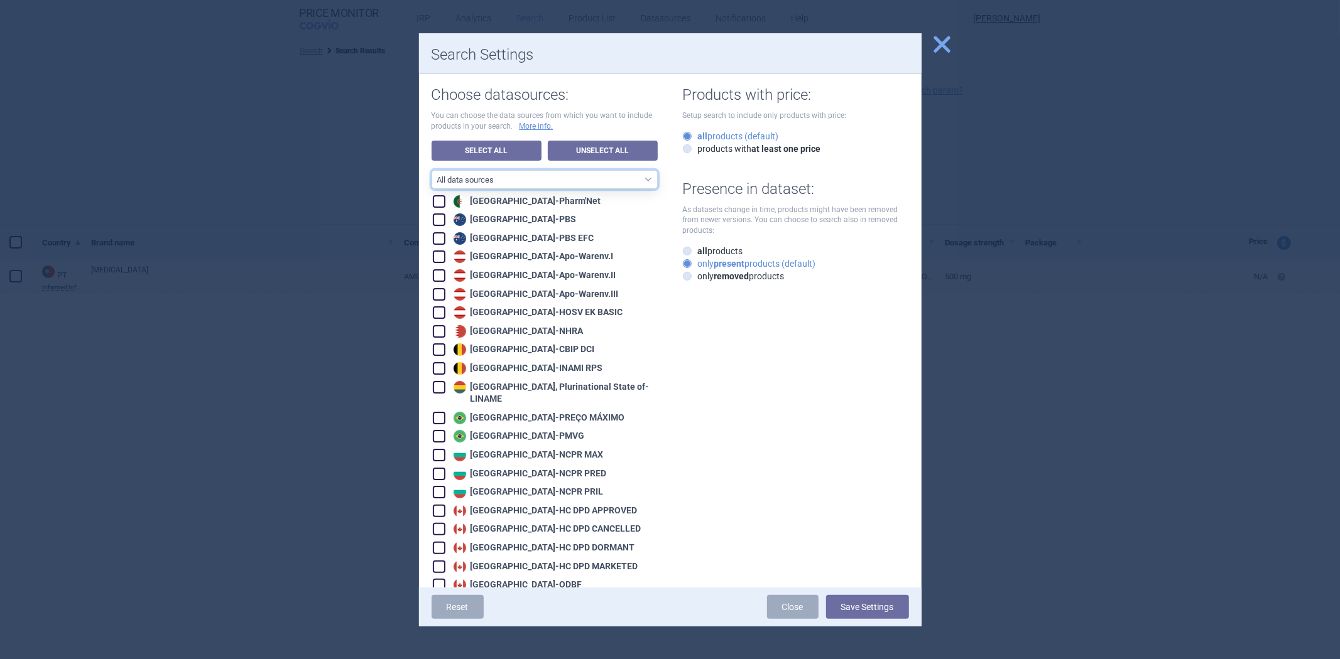
click at [551, 187] on select "All data sources CZ reference sources - Reimbursement SK reference sources - Of…" at bounding box center [544, 179] width 226 height 19
select select "d741af05-291f-48c3-a671-220b2a874d8d"
click at [431, 170] on select "All data sources CZ reference sources - Reimbursement SK reference sources - Of…" at bounding box center [544, 179] width 226 height 19
checkbox input "true"
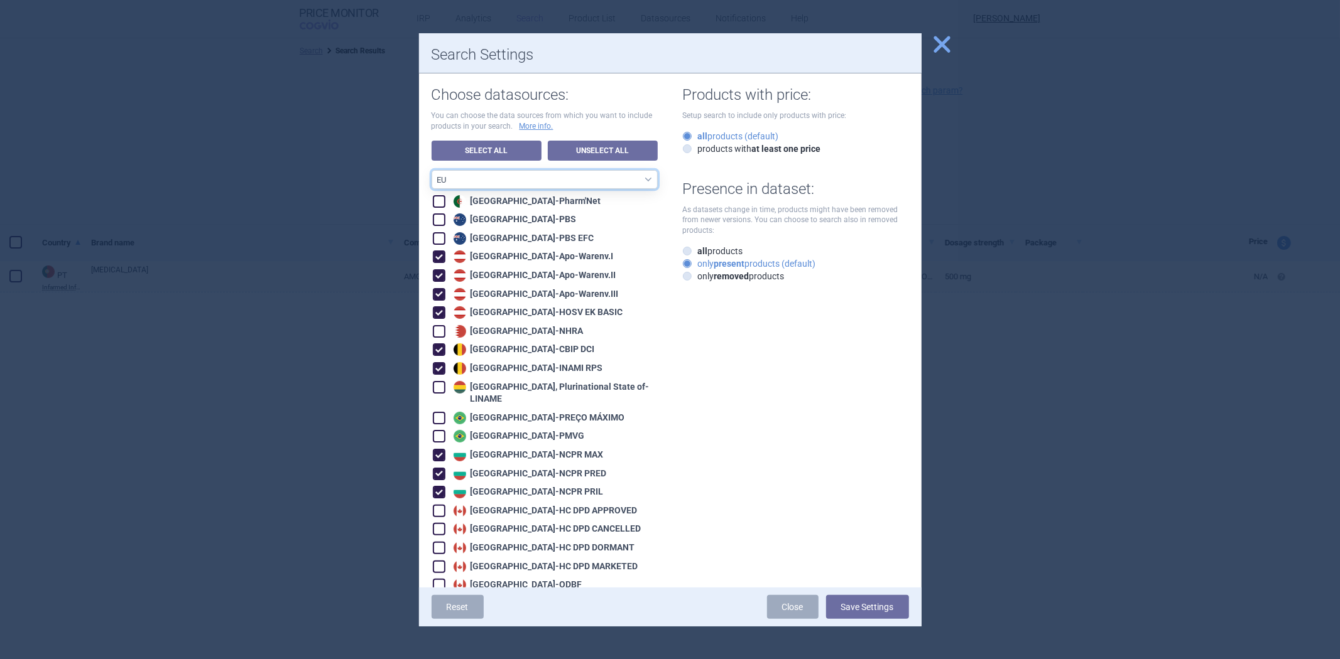
checkbox input "true"
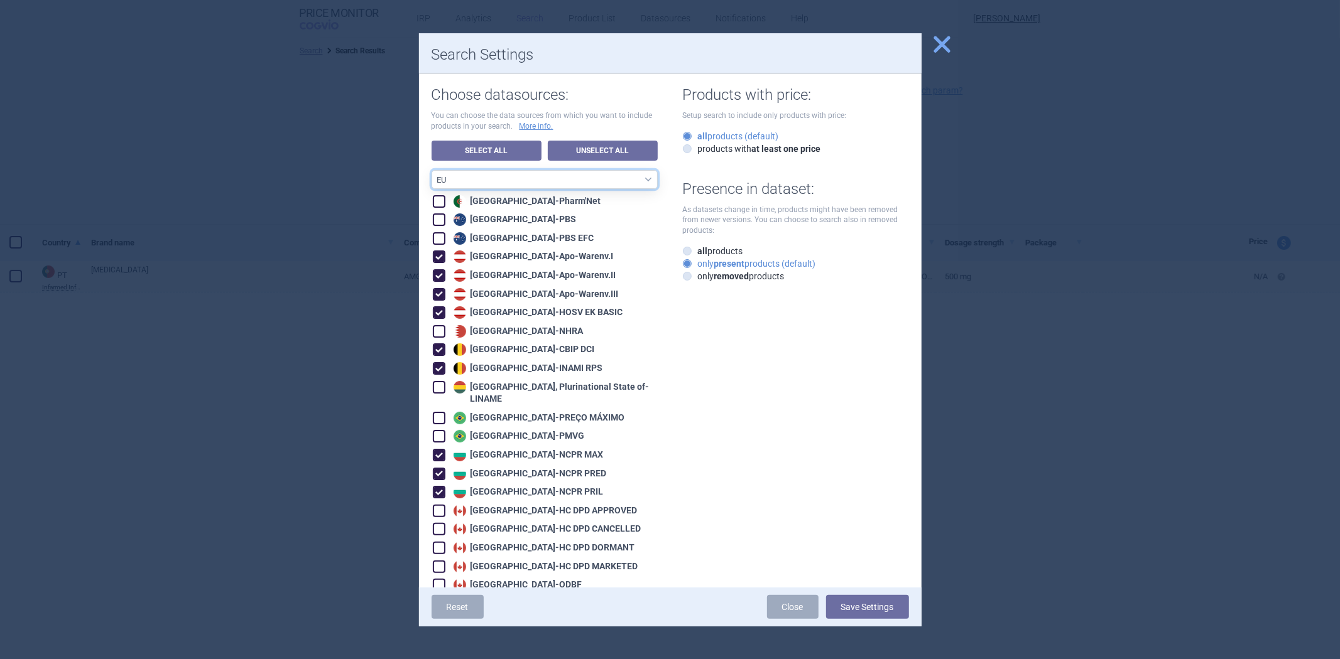
checkbox input "true"
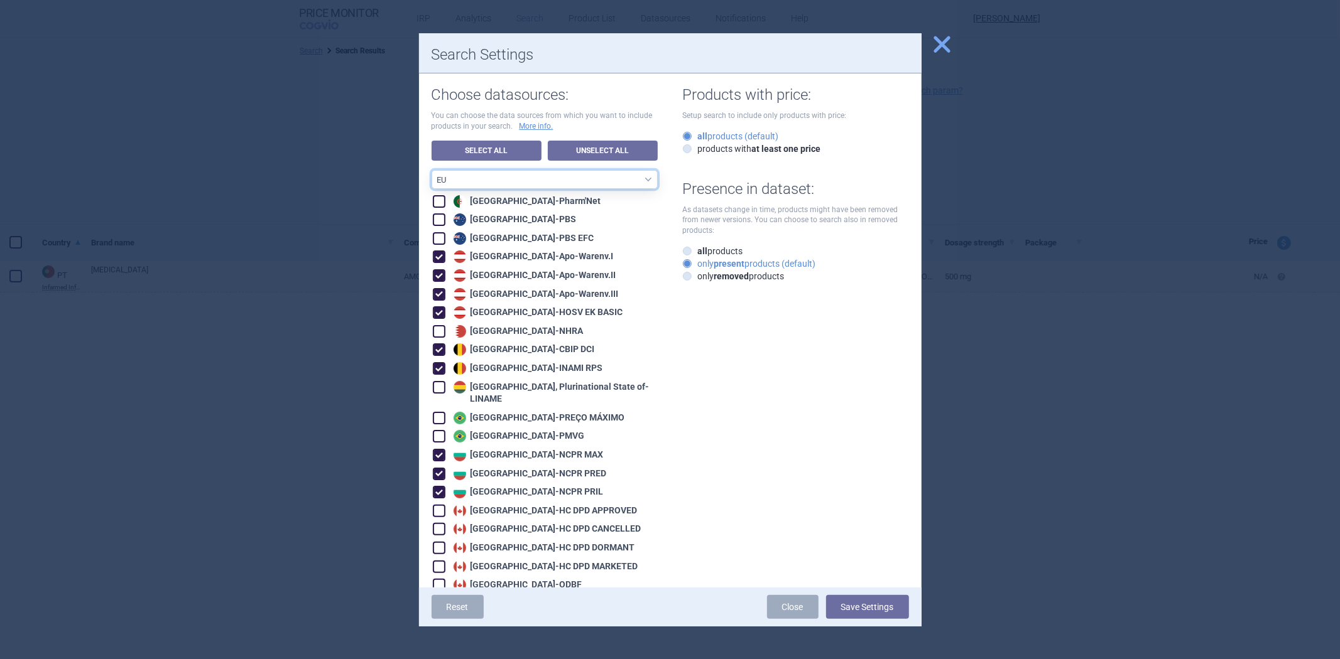
checkbox input "true"
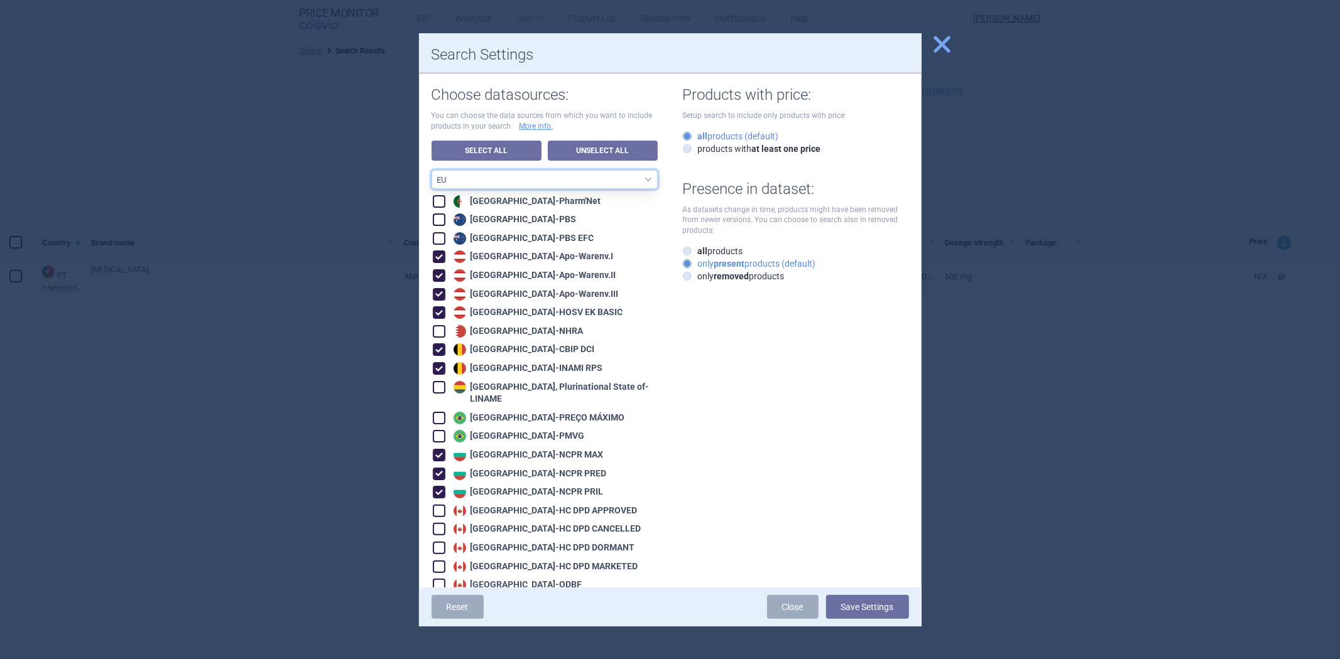
checkbox input "true"
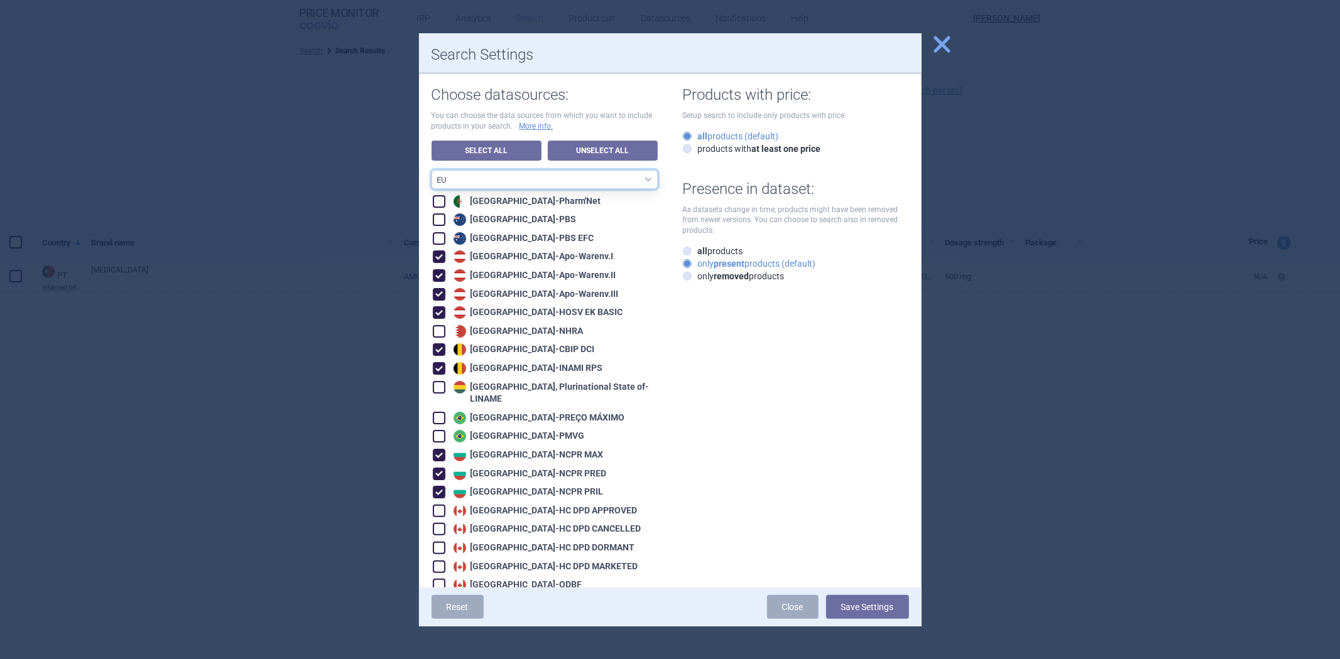
checkbox input "true"
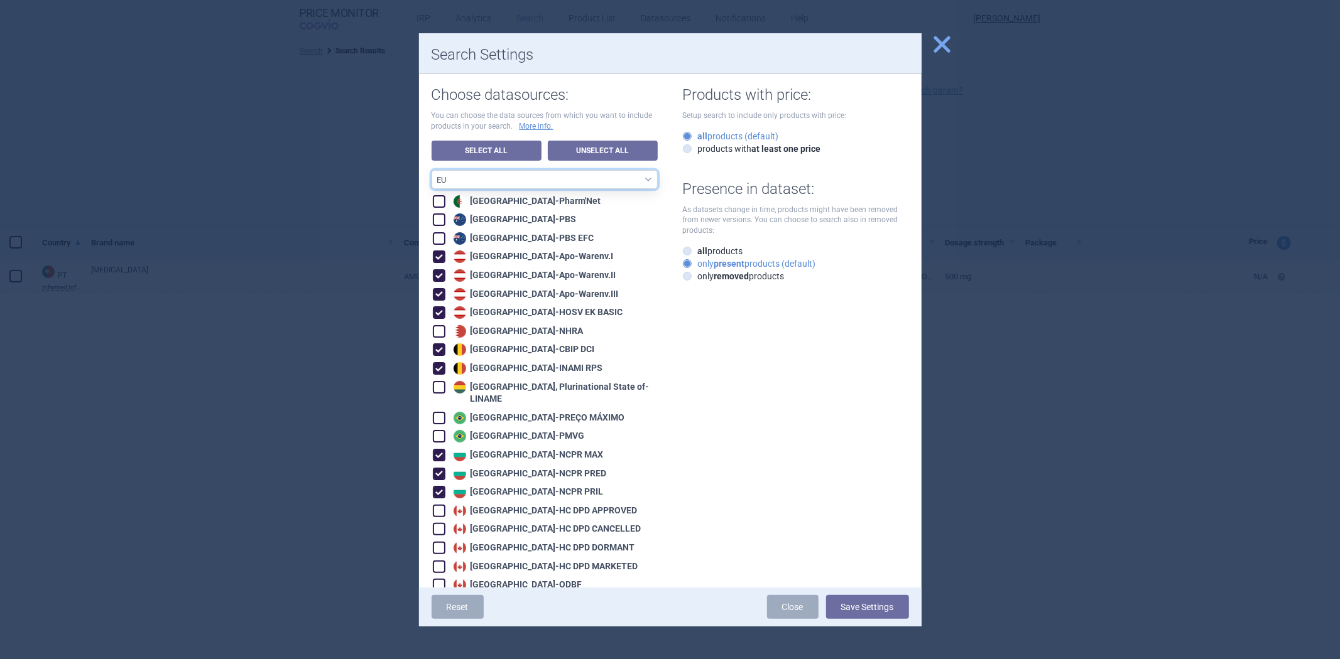
checkbox input "true"
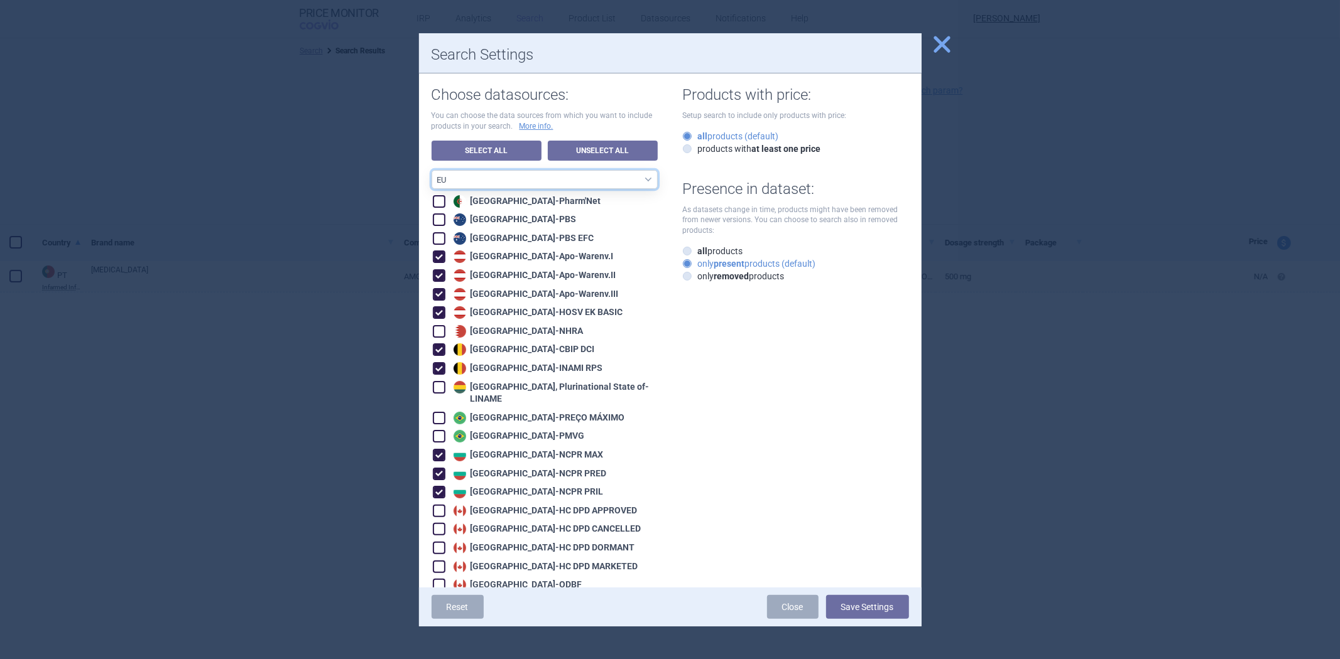
checkbox input "true"
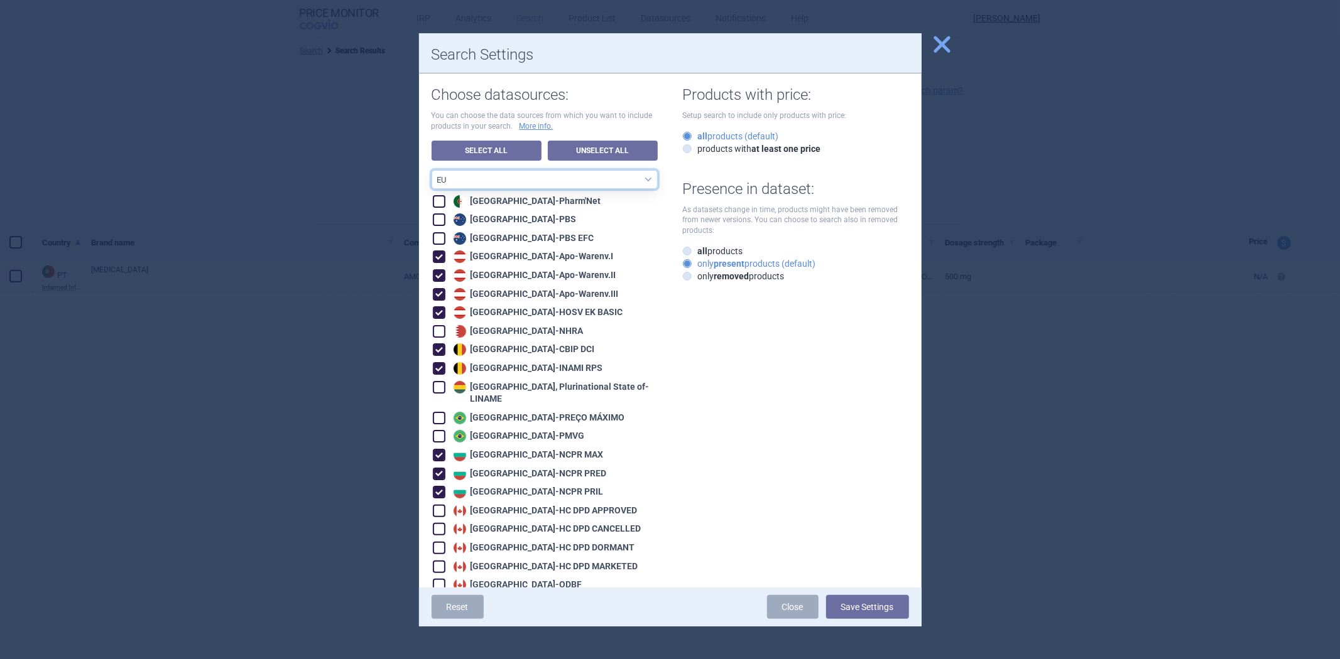
checkbox input "true"
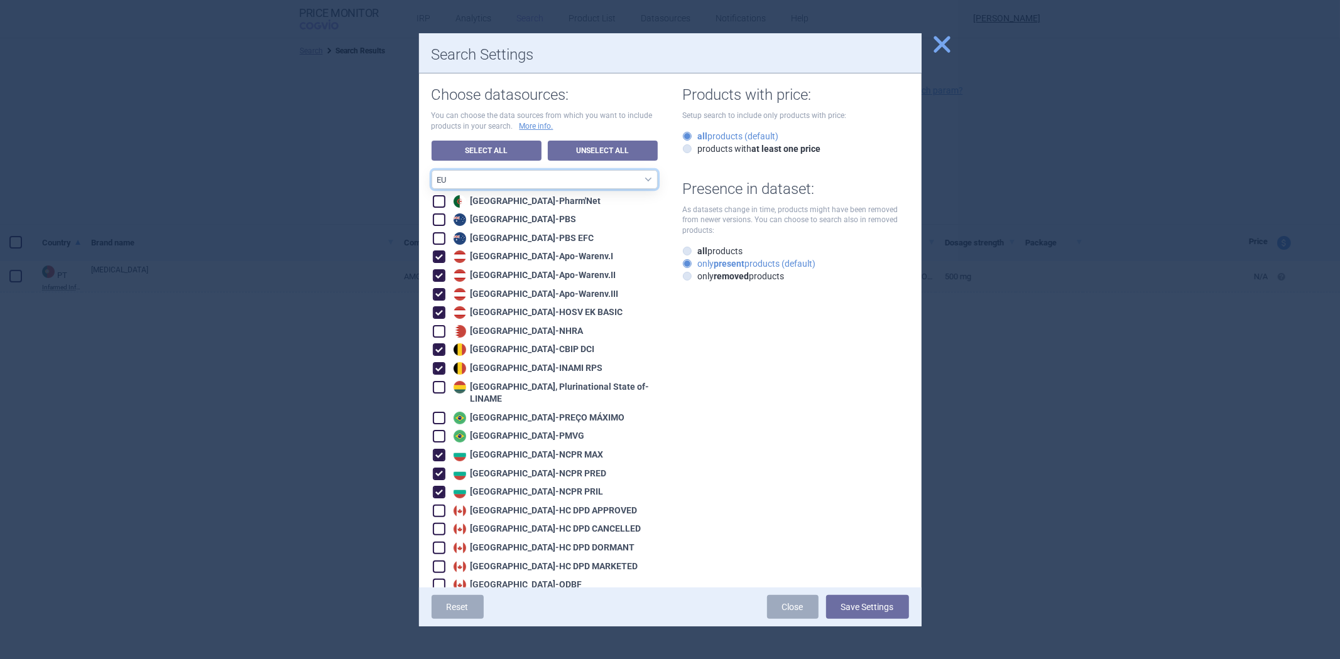
checkbox input "true"
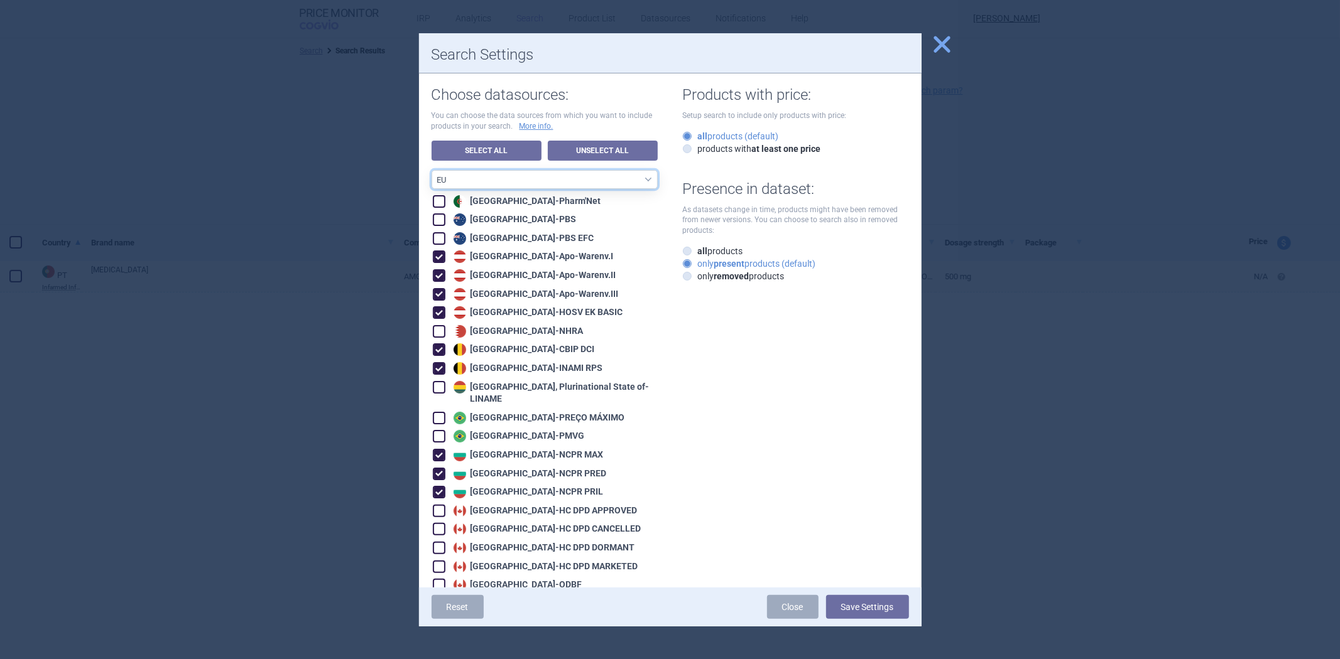
checkbox input "true"
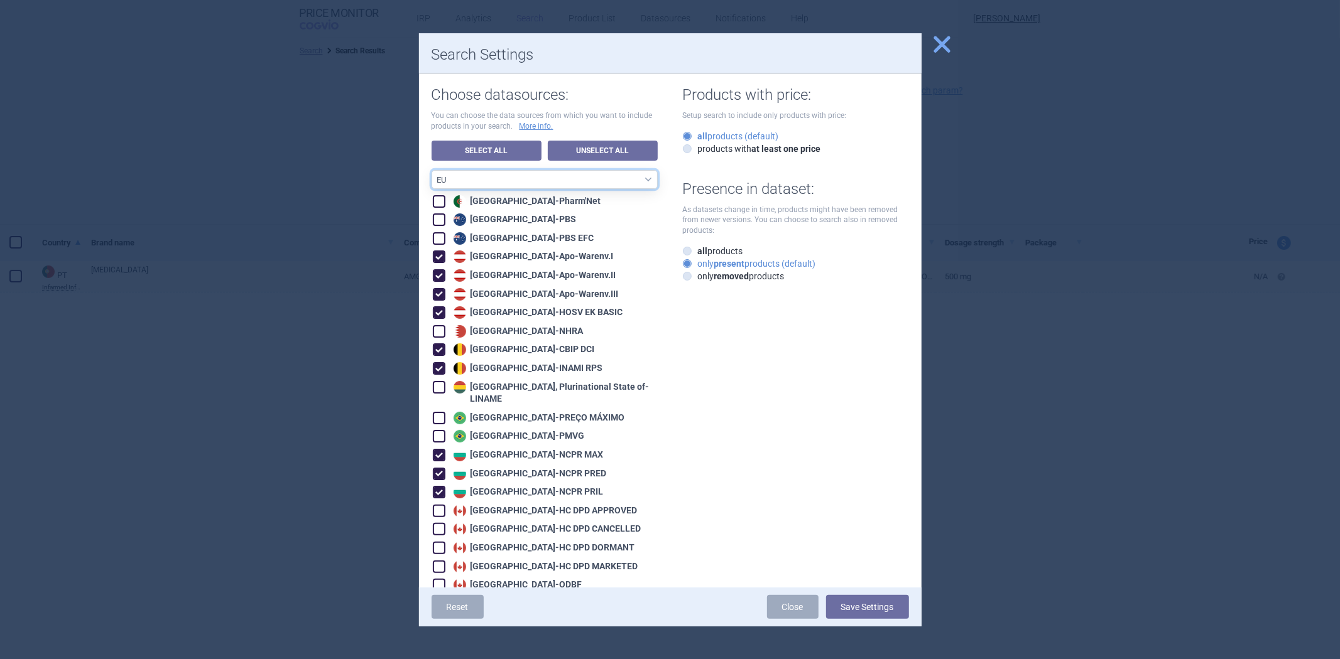
checkbox input "true"
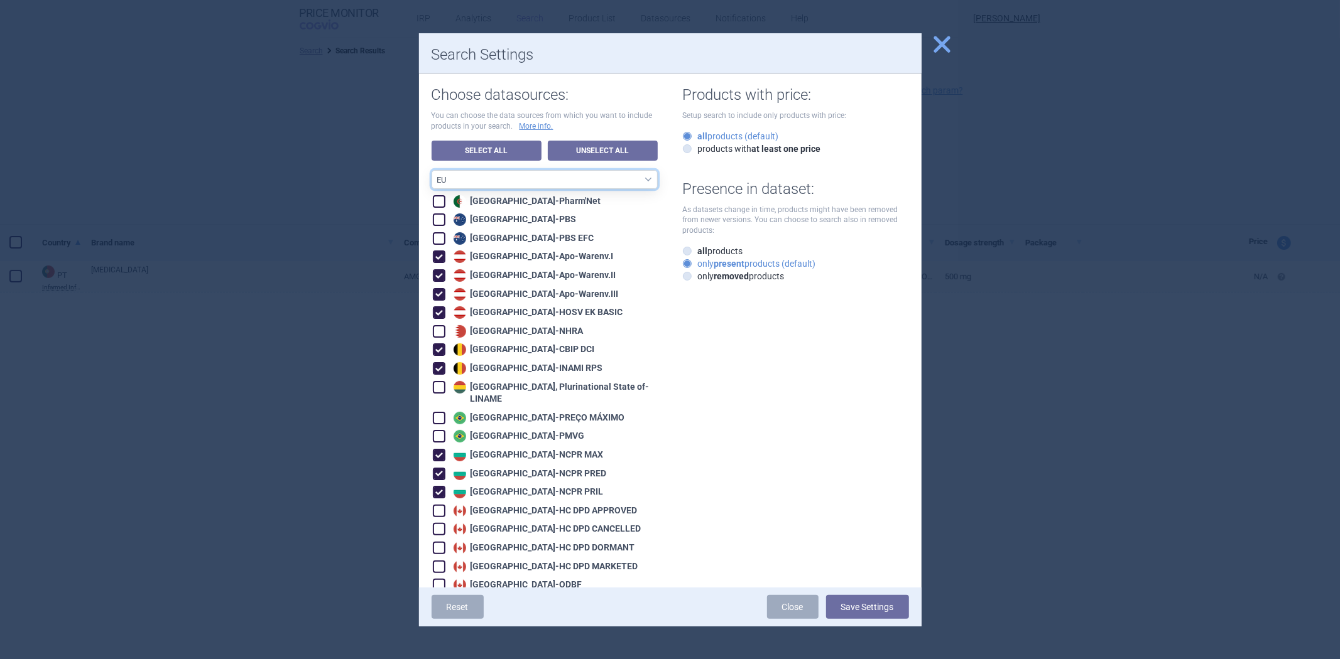
checkbox input "true"
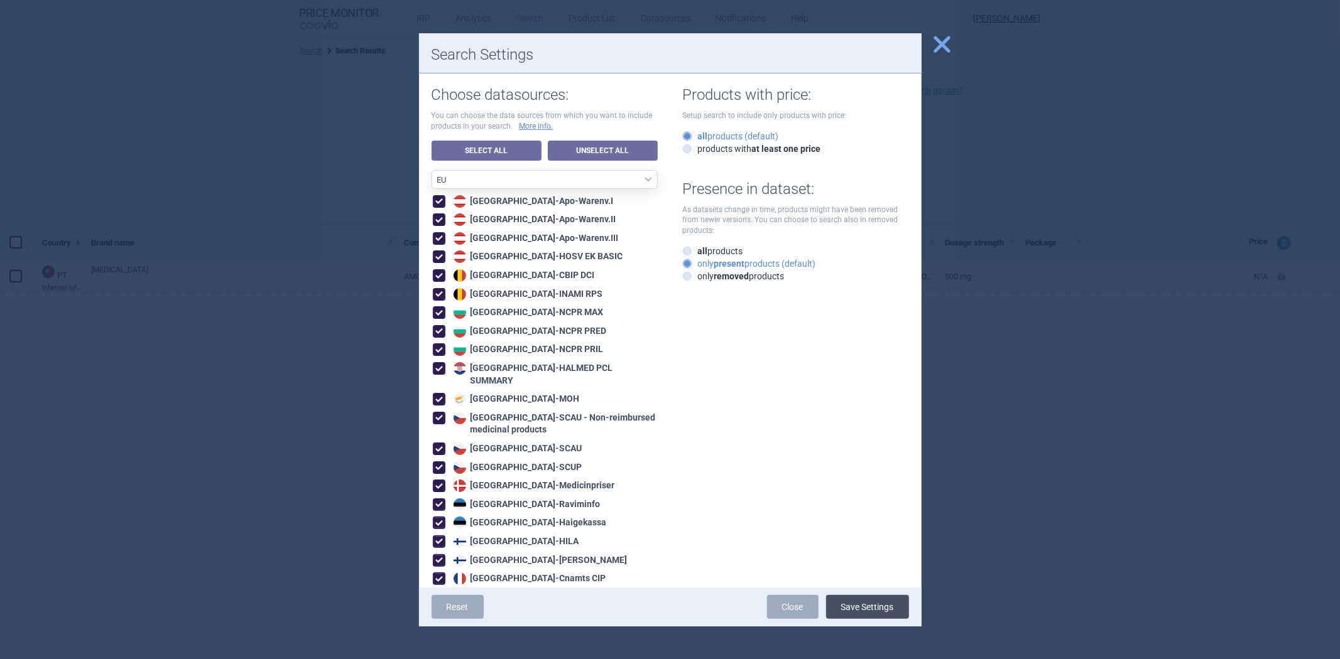
click at [870, 609] on button "Save Settings" at bounding box center [867, 607] width 83 height 24
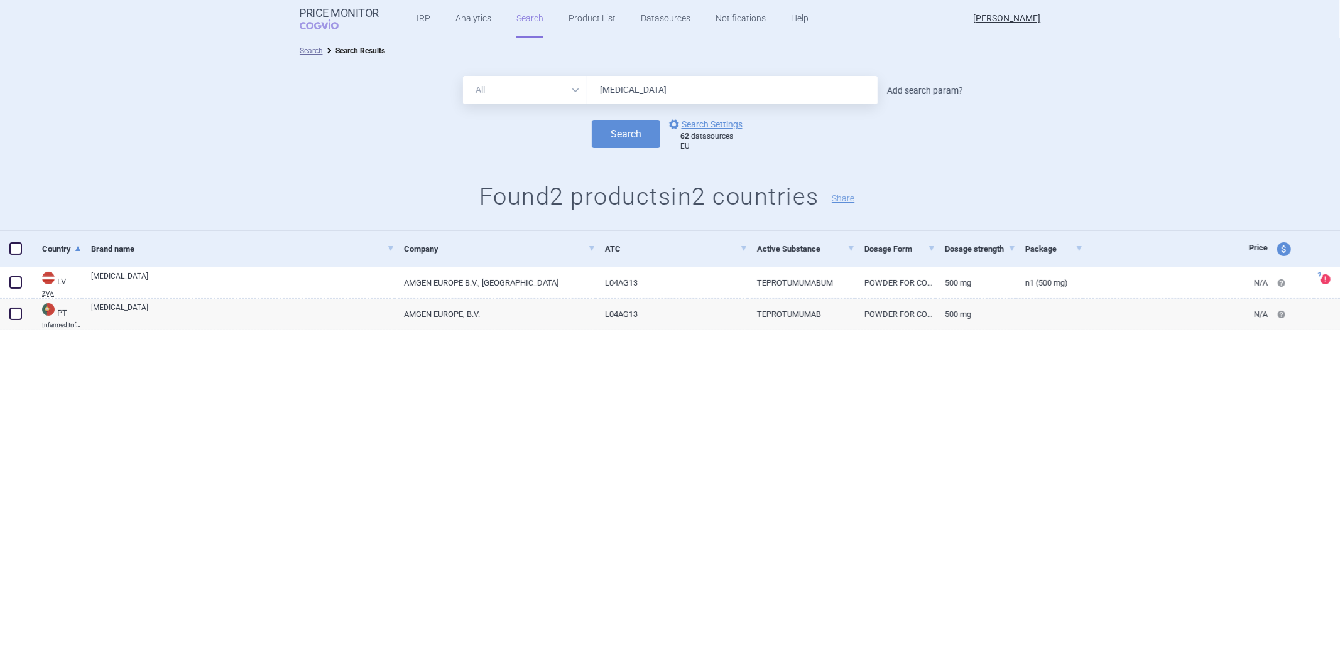
click at [919, 92] on link "Add search param?" at bounding box center [925, 90] width 76 height 9
select select "brandName"
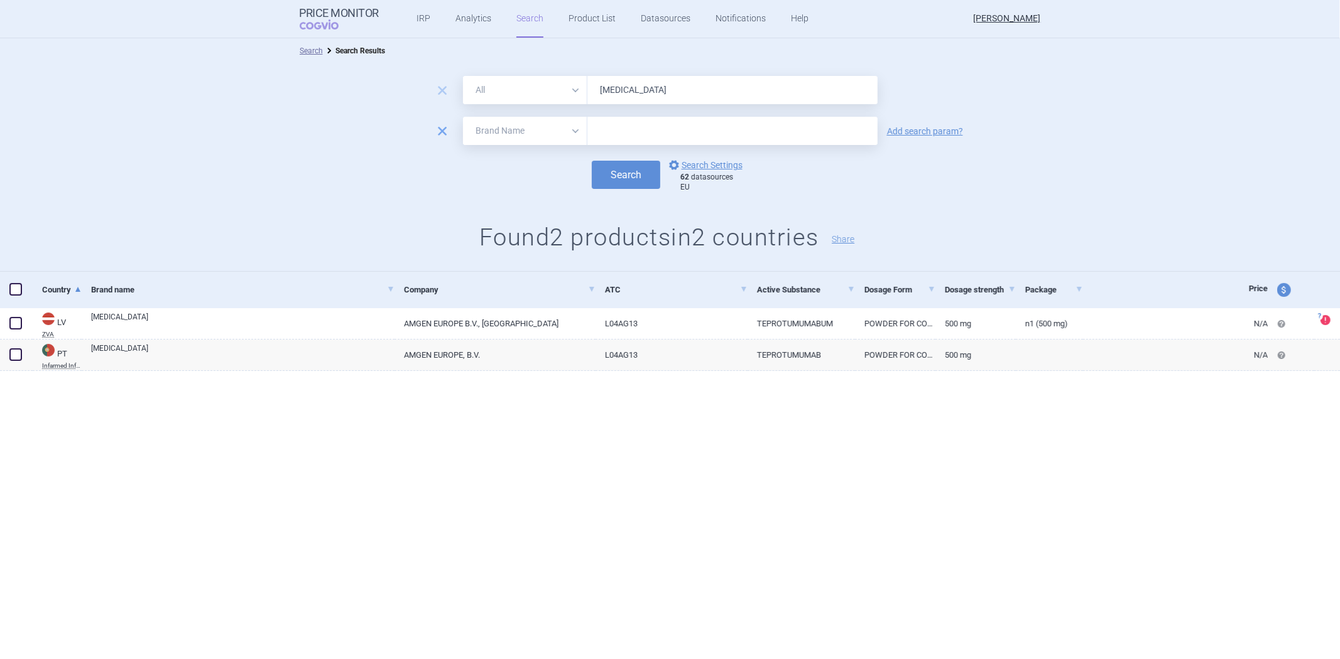
click at [438, 127] on span "remove" at bounding box center [442, 131] width 18 height 18
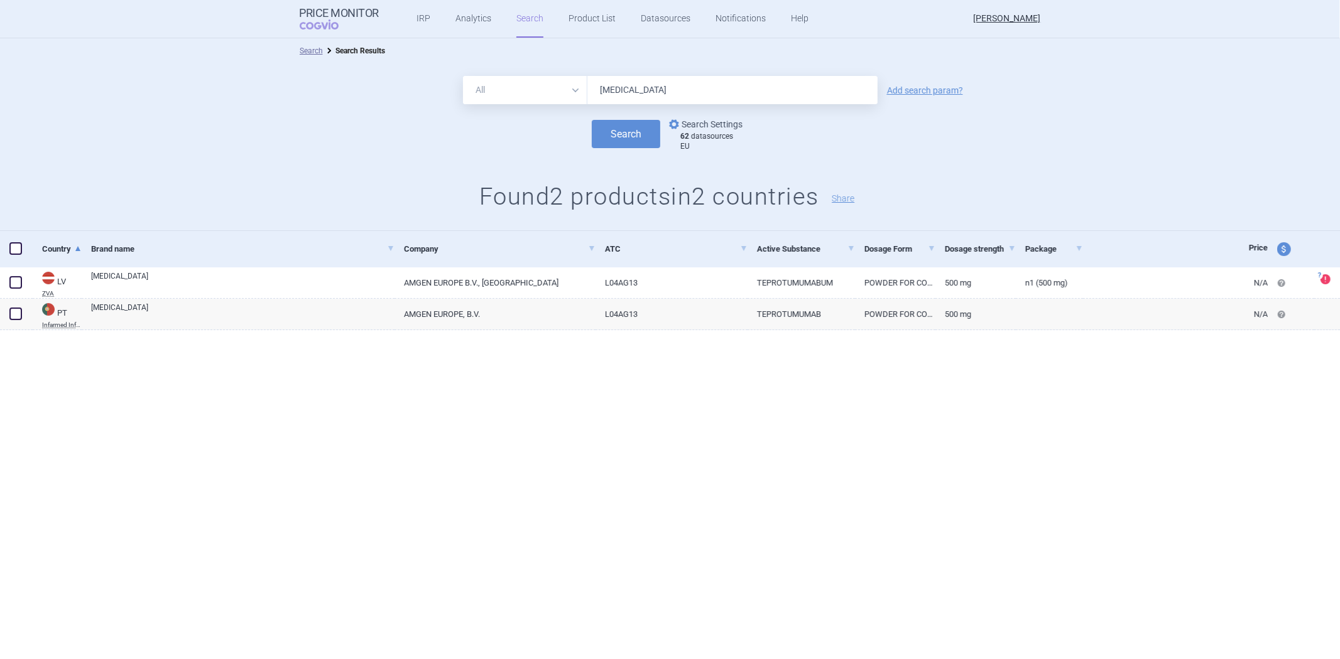
click at [725, 127] on link "options Search Settings" at bounding box center [704, 124] width 76 height 15
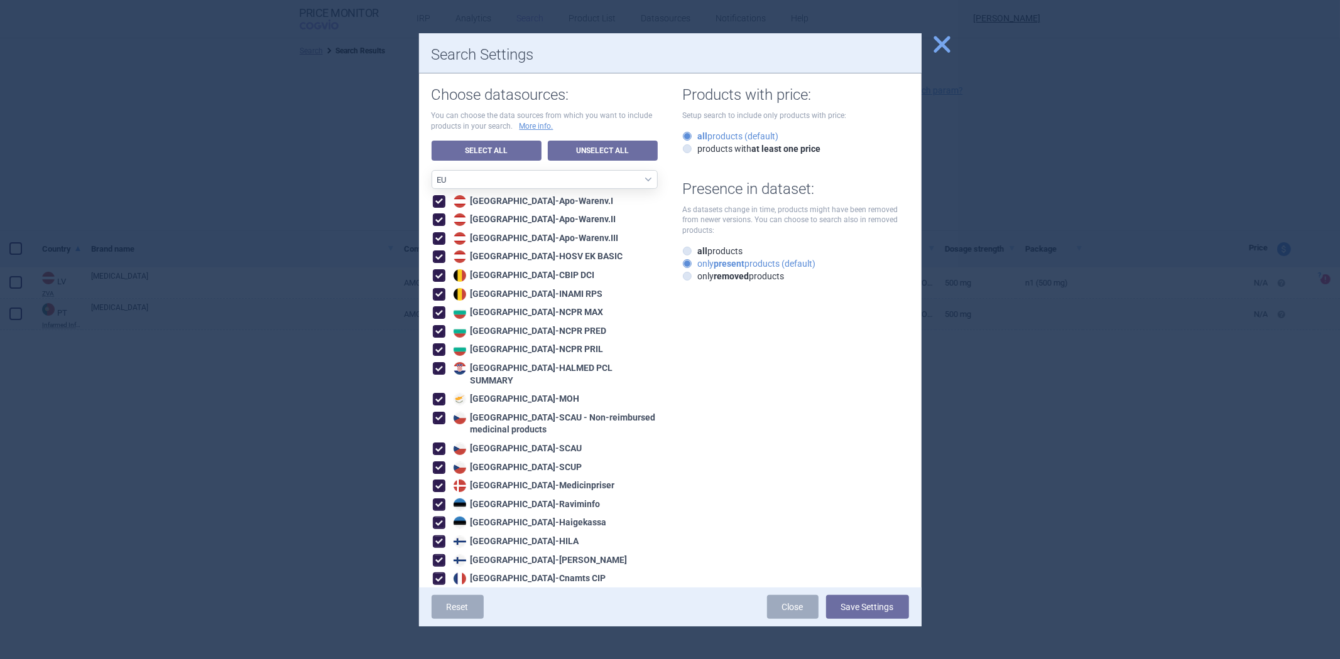
click at [498, 181] on select "All data sources CZ reference sources - Reimbursement SK reference sources - Of…" at bounding box center [544, 179] width 226 height 19
select select "6cb7ebdd-8316-4592-b8fd-6e46f801a11b"
click at [431, 170] on select "All data sources CZ reference sources - Reimbursement SK reference sources - Of…" at bounding box center [544, 179] width 226 height 19
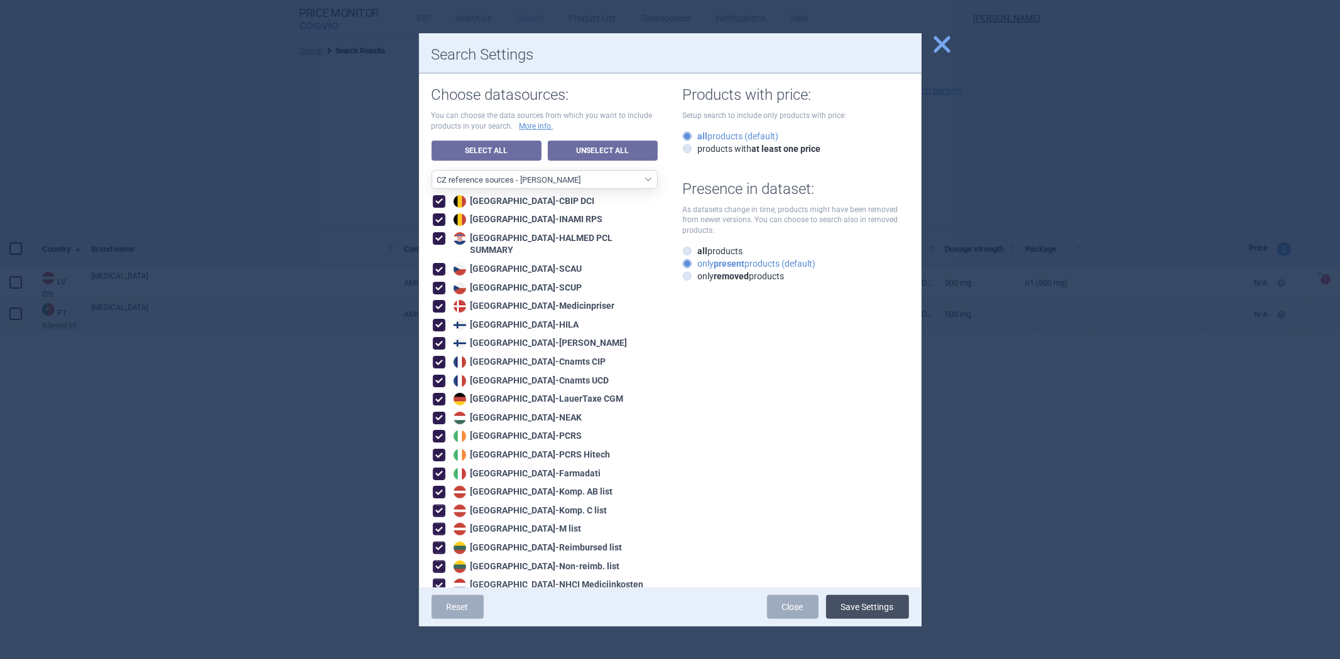
click at [850, 614] on button "Save Settings" at bounding box center [867, 607] width 83 height 24
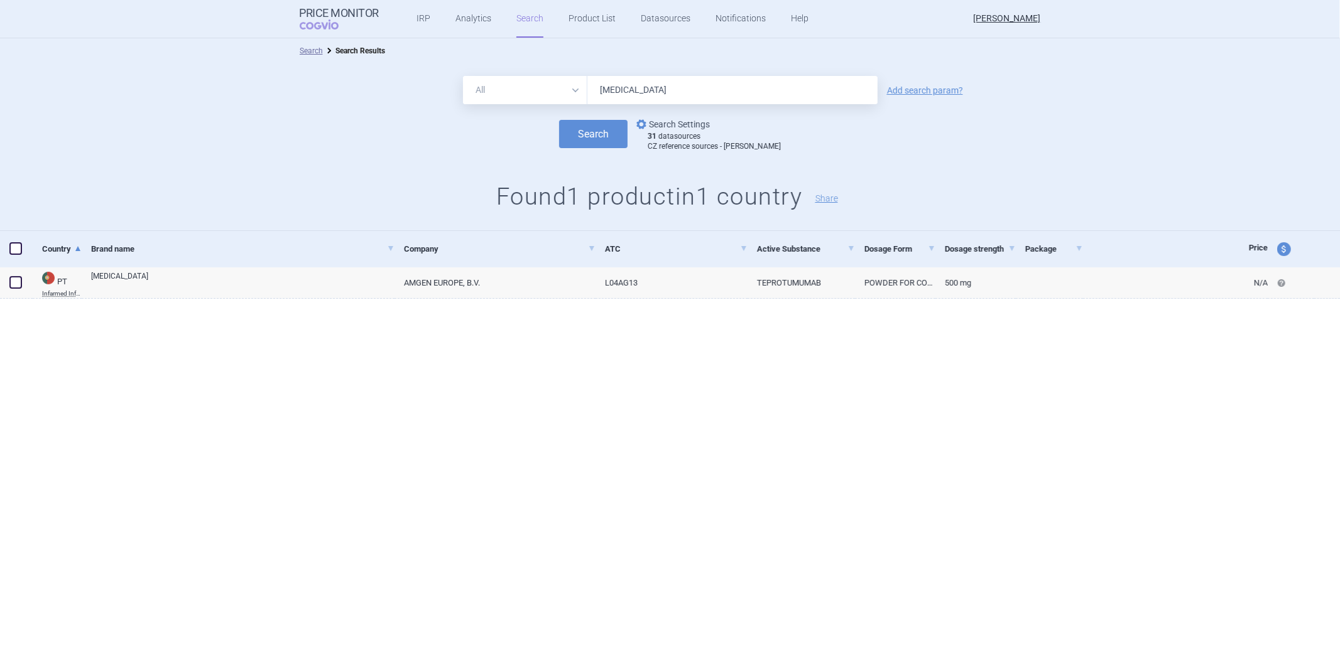
click at [708, 124] on link "options Search Settings" at bounding box center [672, 124] width 76 height 15
select select "6cb7ebdd-8316-4592-b8fd-6e46f801a11b"
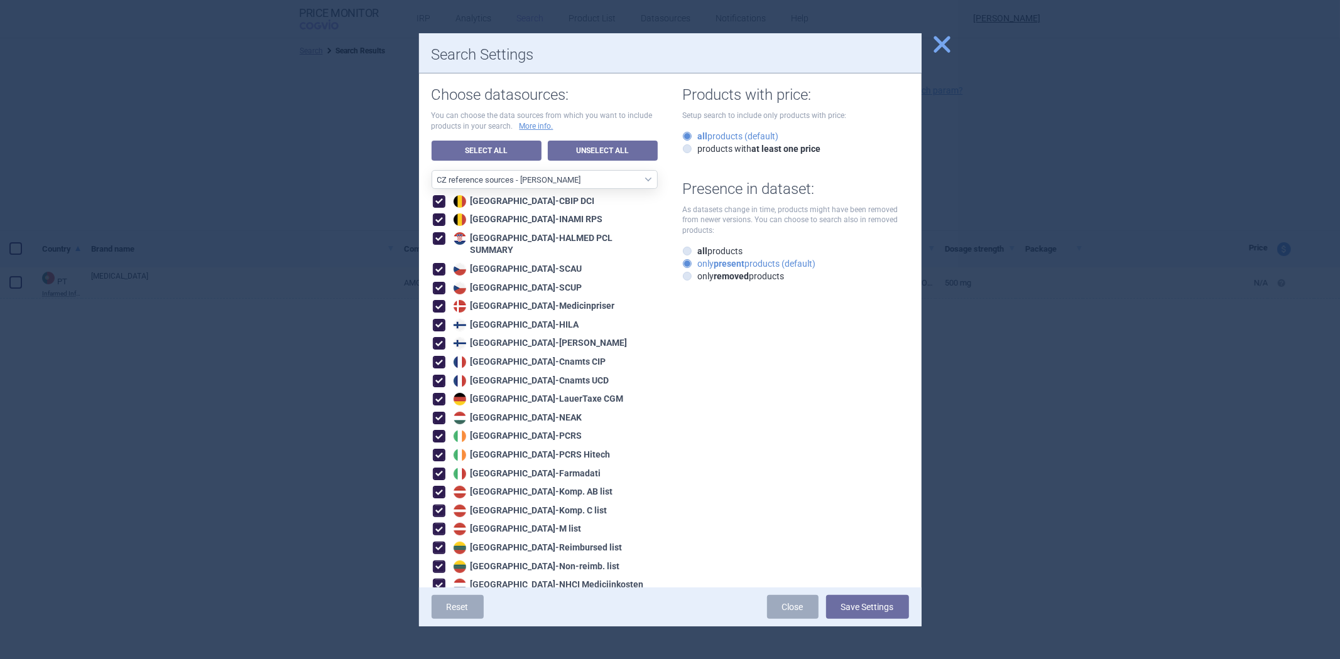
click at [994, 122] on div at bounding box center [670, 329] width 1340 height 659
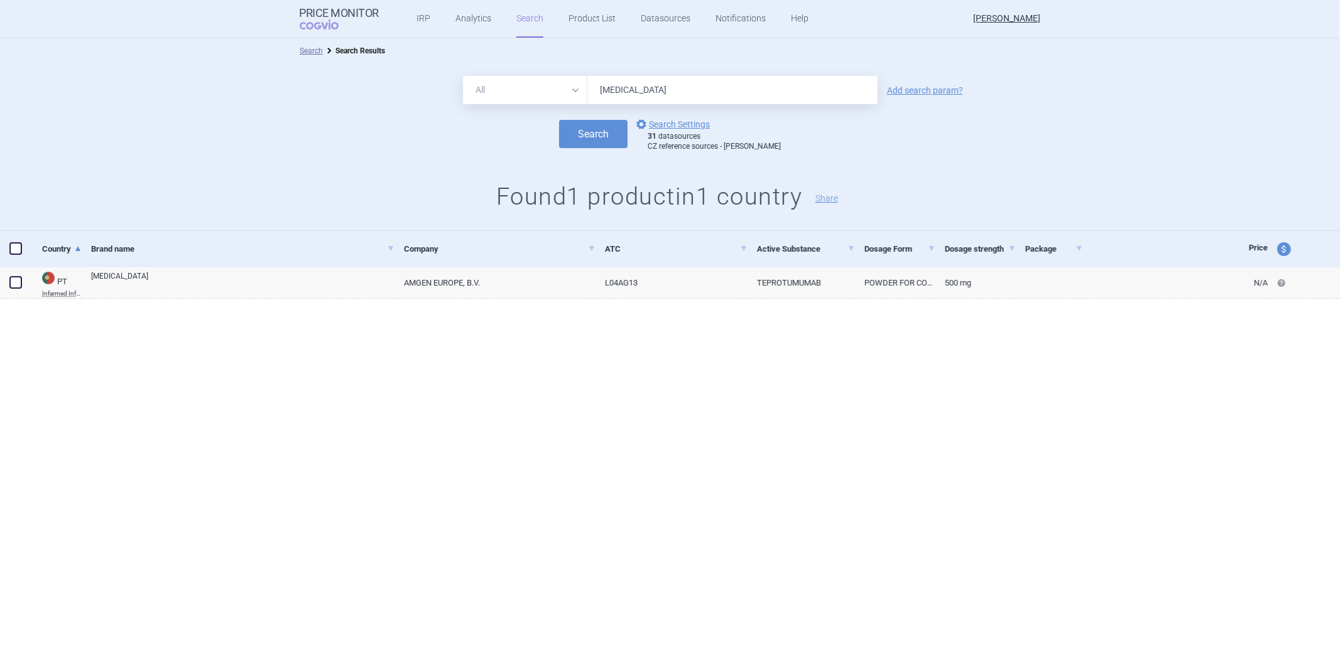
click at [706, 133] on div "31 datasources CZ reference sources - Max price" at bounding box center [713, 141] width 133 height 19
click at [706, 130] on link "options Search Settings" at bounding box center [672, 124] width 76 height 15
select select "6cb7ebdd-8316-4592-b8fd-6e46f801a11b"
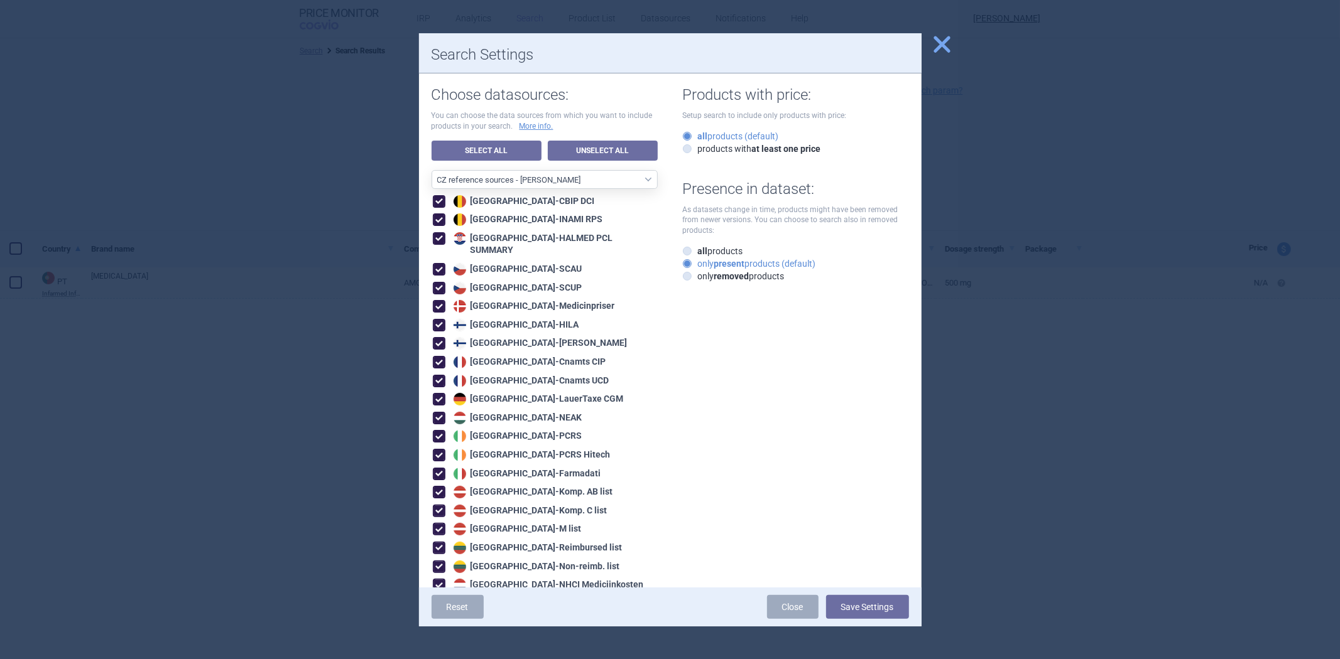
click at [972, 161] on div at bounding box center [670, 329] width 1340 height 659
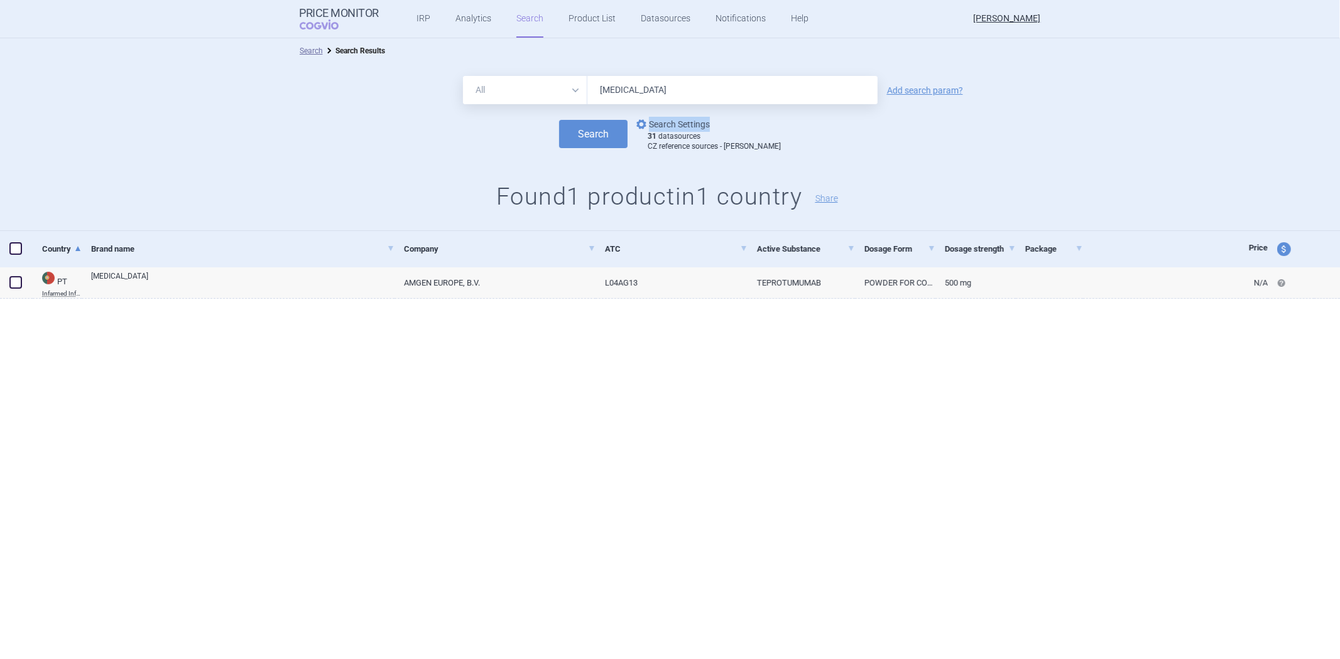
drag, startPoint x: 755, startPoint y: 126, endPoint x: 658, endPoint y: 123, distance: 96.7
click at [658, 123] on div "options Search Settings 31 datasources CZ reference sources - Max price" at bounding box center [703, 134] width 153 height 35
copy link "options Search Settings"
click at [705, 129] on link "options Search Settings" at bounding box center [672, 124] width 76 height 15
select select "6cb7ebdd-8316-4592-b8fd-6e46f801a11b"
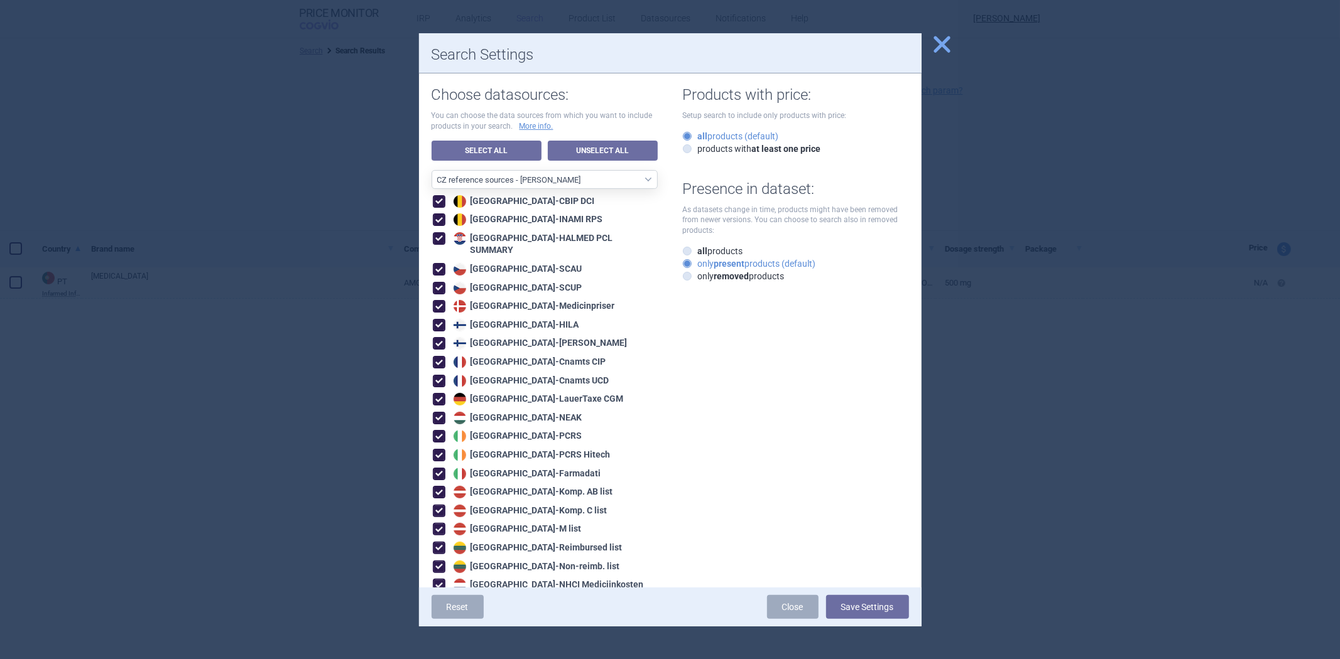
click at [780, 100] on h1 "Products with price:" at bounding box center [796, 95] width 226 height 18
copy h1 "Products with price:"
drag, startPoint x: 818, startPoint y: 143, endPoint x: 689, endPoint y: 148, distance: 129.5
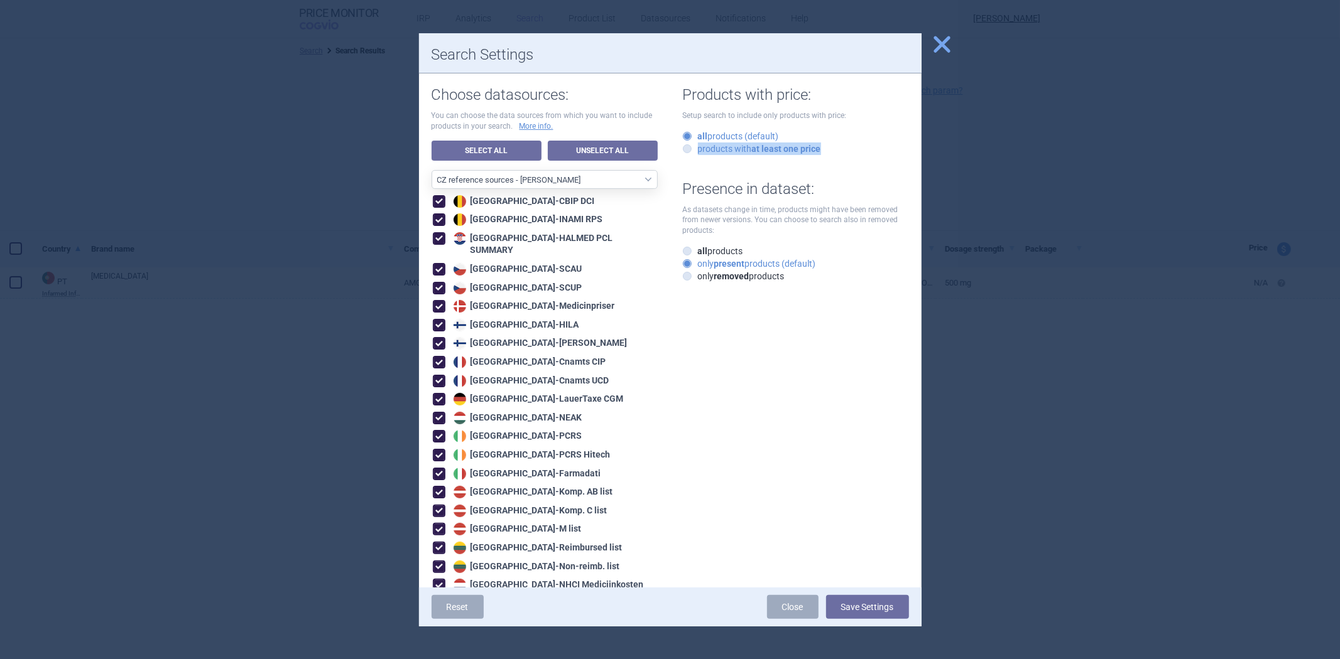
click at [689, 148] on div "Products with price: Setup search to include only products with price: all prod…" at bounding box center [789, 177] width 239 height 209
copy label "products with at least one price"
click at [723, 21] on div at bounding box center [670, 329] width 1340 height 659
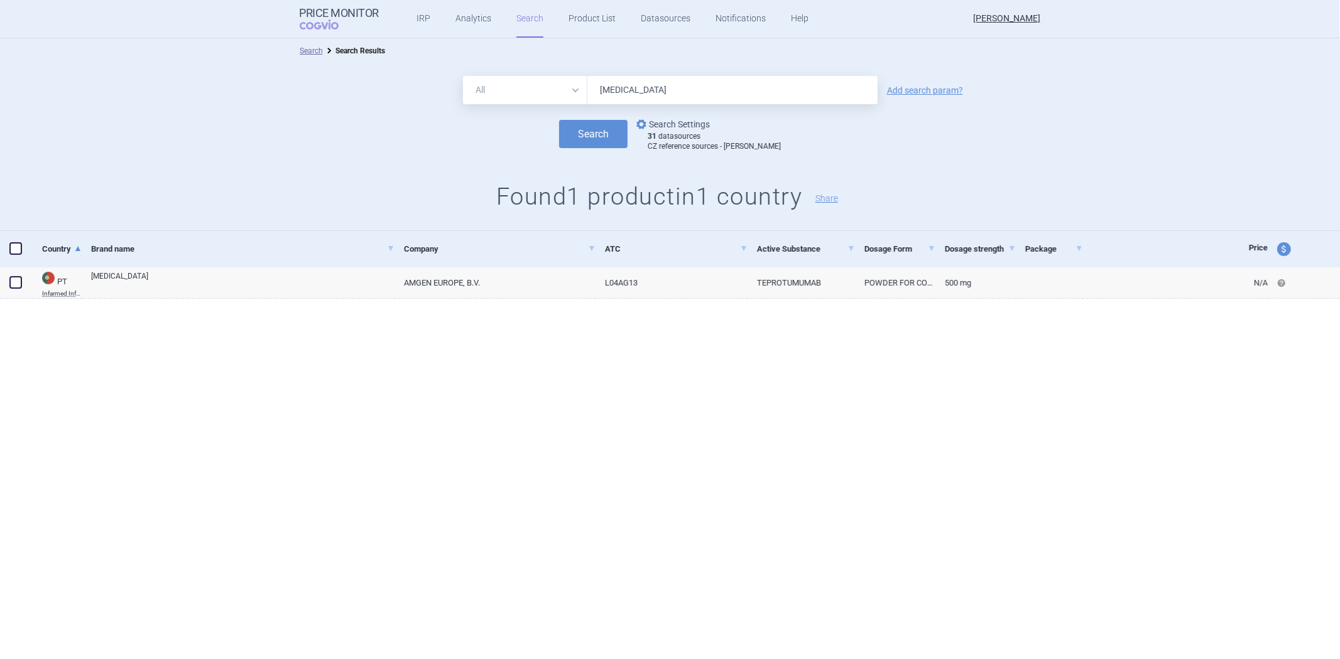
click at [706, 126] on link "options Search Settings" at bounding box center [672, 124] width 76 height 15
select select "6cb7ebdd-8316-4592-b8fd-6e46f801a11b"
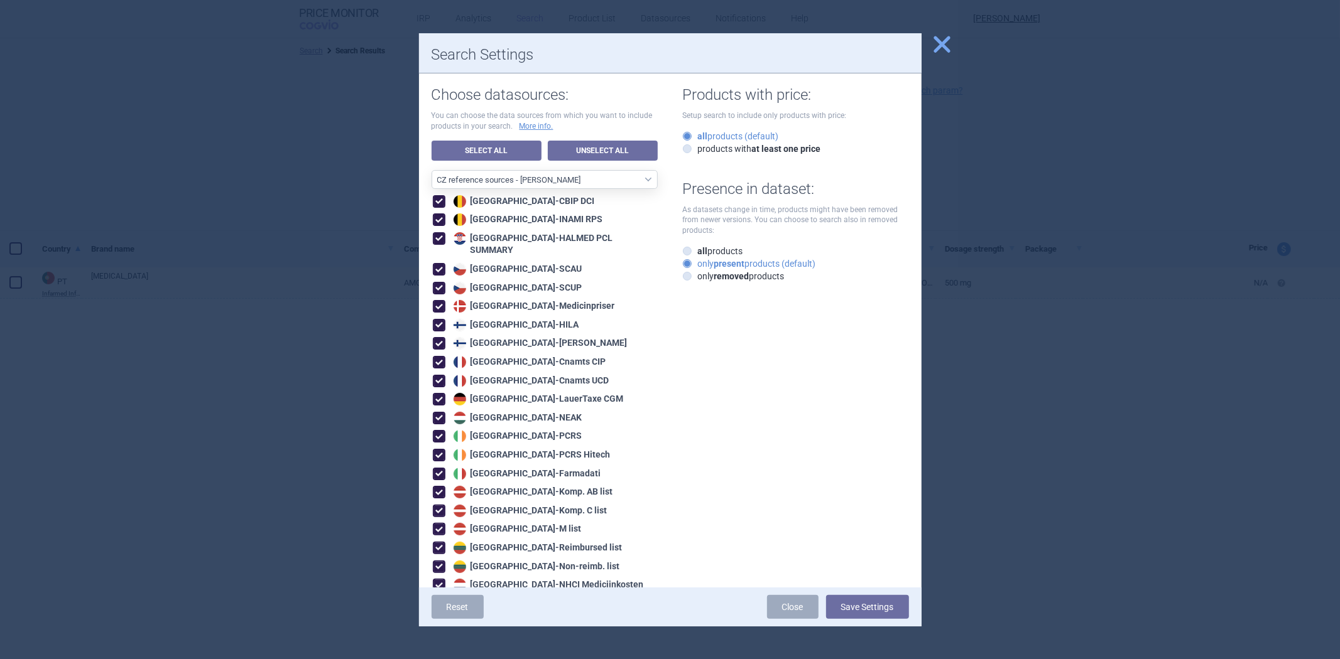
click at [1007, 102] on div at bounding box center [670, 329] width 1340 height 659
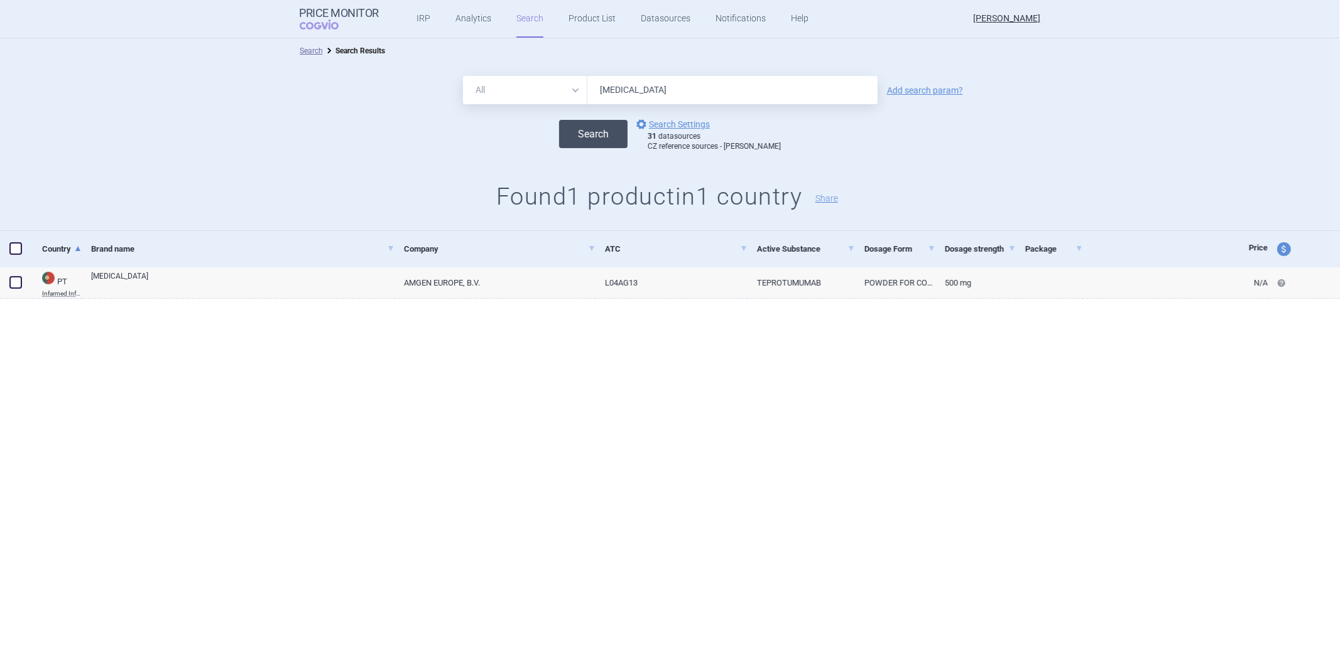
click at [612, 126] on button "Search" at bounding box center [593, 134] width 68 height 28
click at [706, 137] on div "31 datasources CZ reference sources - Max price" at bounding box center [713, 141] width 133 height 19
click at [706, 127] on link "options Search Settings" at bounding box center [672, 124] width 76 height 15
select select "6cb7ebdd-8316-4592-b8fd-6e46f801a11b"
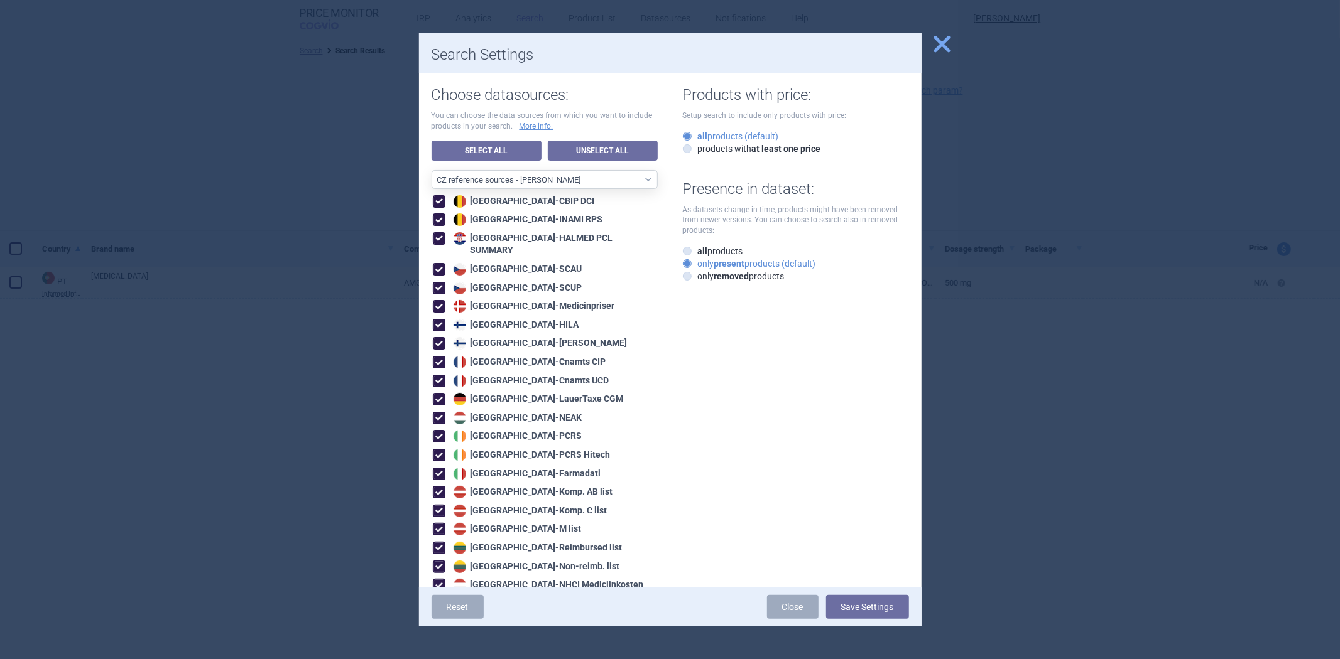
click at [946, 45] on span "close" at bounding box center [942, 44] width 22 height 22
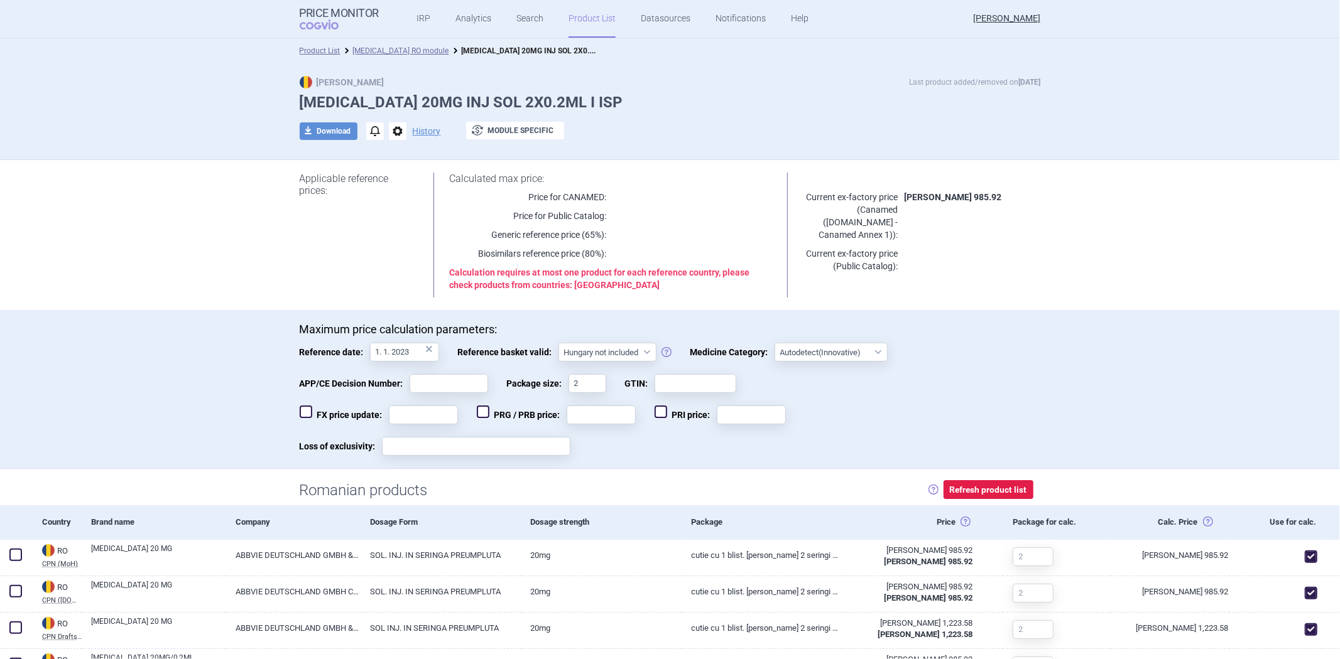
scroll to position [70, 0]
